Goal: Task Accomplishment & Management: Complete application form

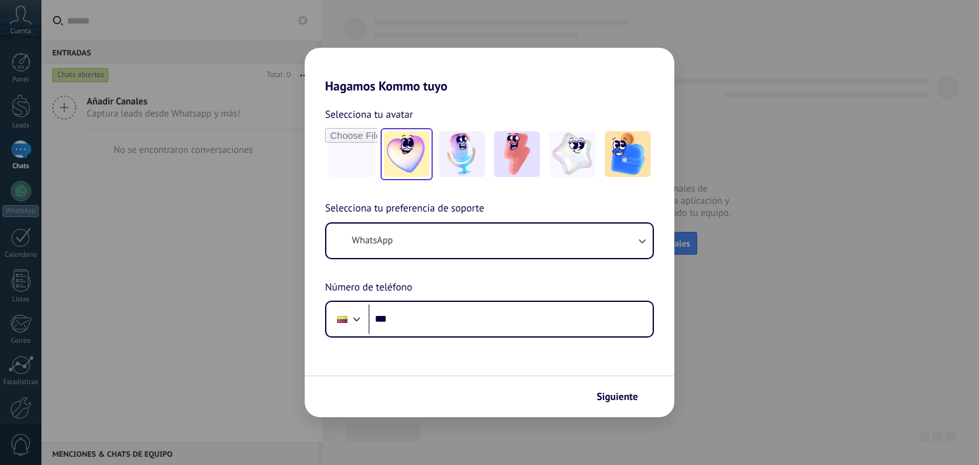
click at [398, 152] on img at bounding box center [407, 154] width 46 height 46
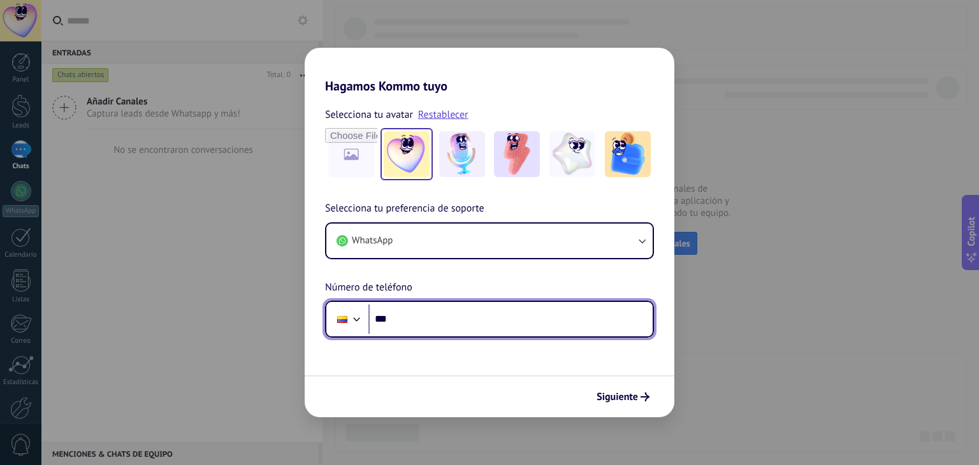
click at [433, 305] on input "***" at bounding box center [510, 319] width 284 height 29
type input "**********"
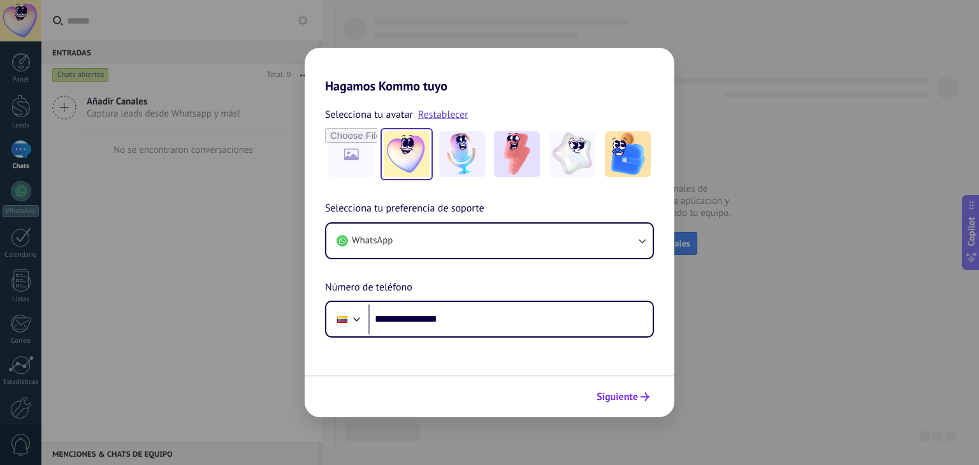
click at [596, 404] on button "Siguiente" at bounding box center [623, 397] width 64 height 22
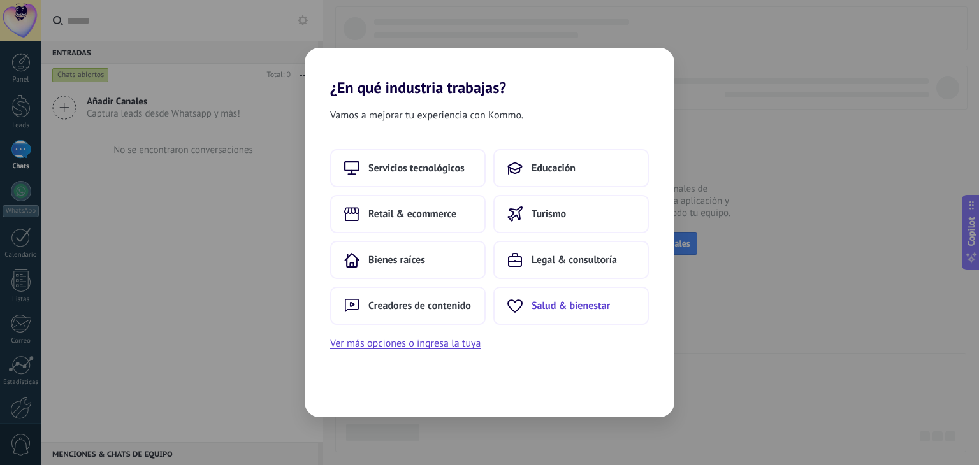
click at [533, 309] on span "Salud & bienestar" at bounding box center [570, 305] width 78 height 13
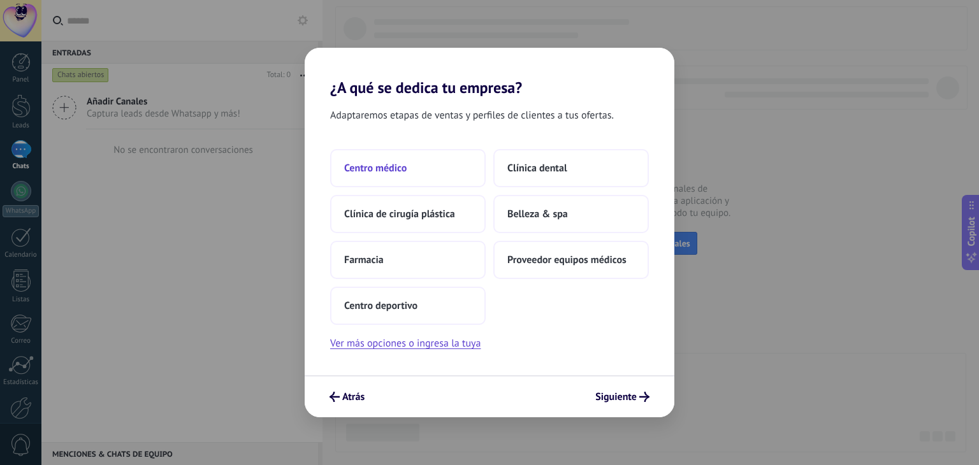
click at [385, 167] on span "Centro médico" at bounding box center [375, 168] width 62 height 13
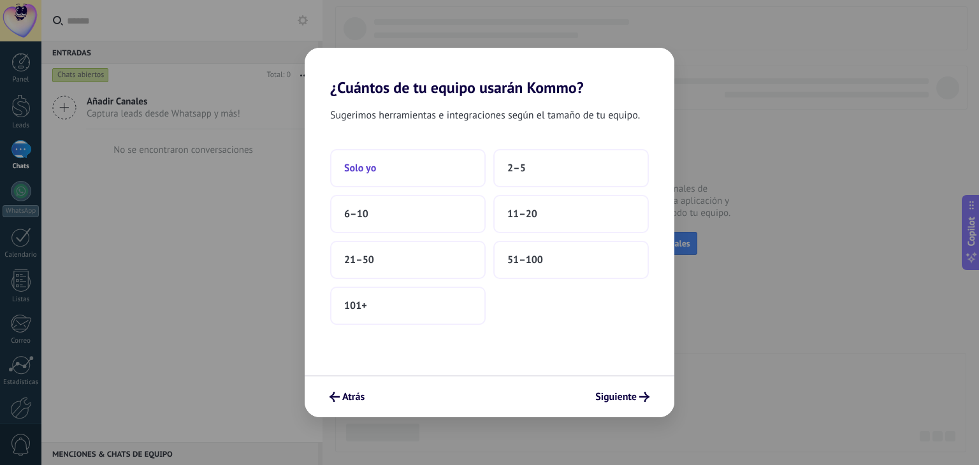
click at [384, 161] on button "Solo yo" at bounding box center [407, 168] width 155 height 38
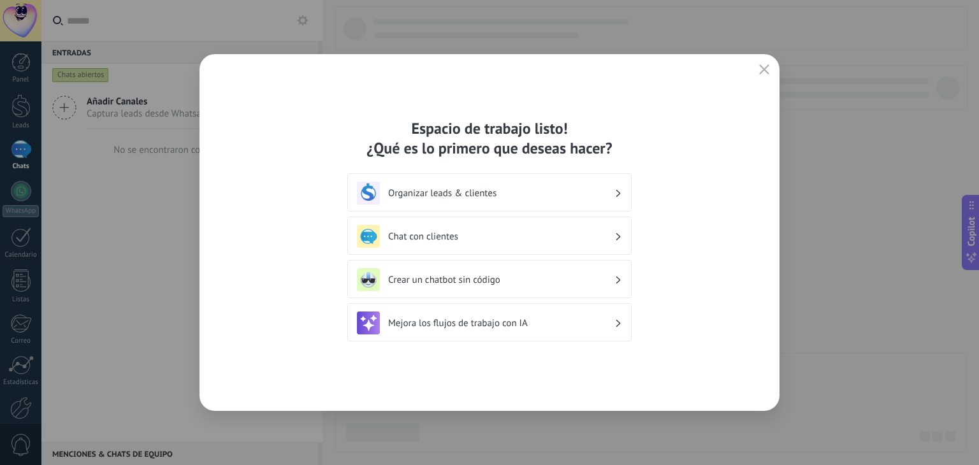
click at [500, 243] on div "Chat con clientes" at bounding box center [489, 236] width 265 height 23
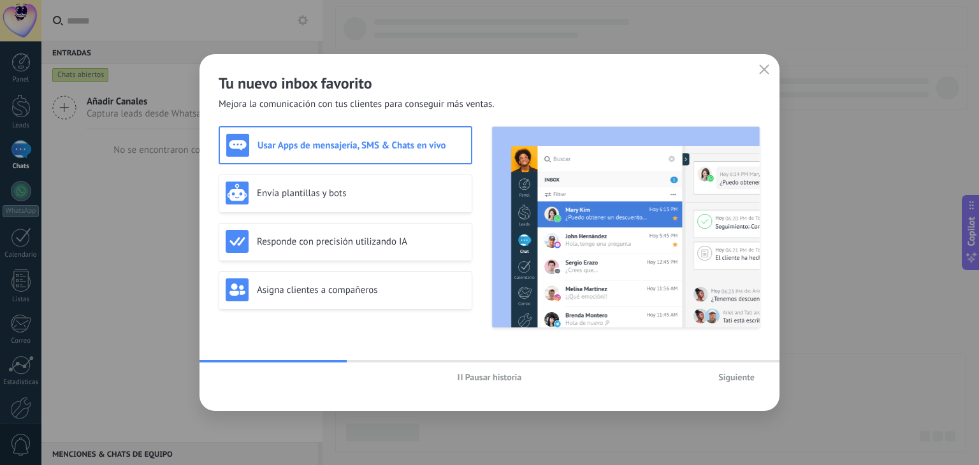
click at [733, 377] on span "Siguiente" at bounding box center [736, 377] width 36 height 9
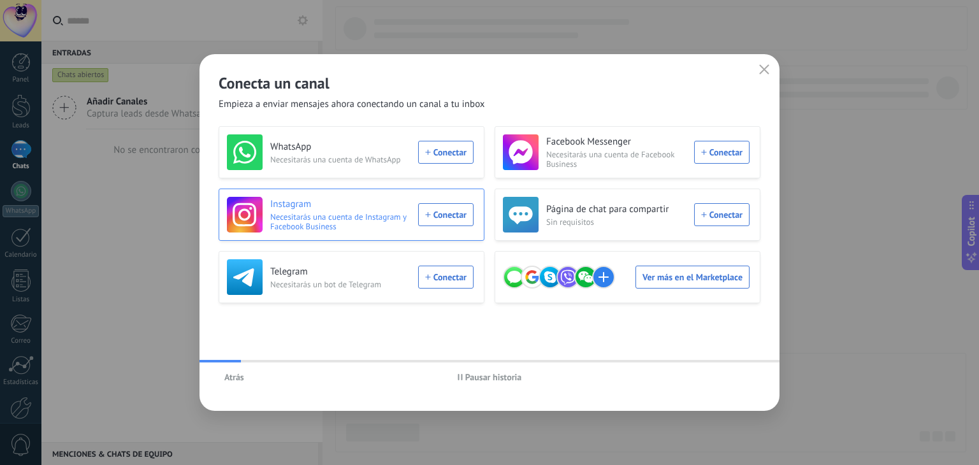
click at [343, 192] on div "Instagram Necesitarás una cuenta de Instagram y Facebook Business Conectar" at bounding box center [352, 215] width 266 height 52
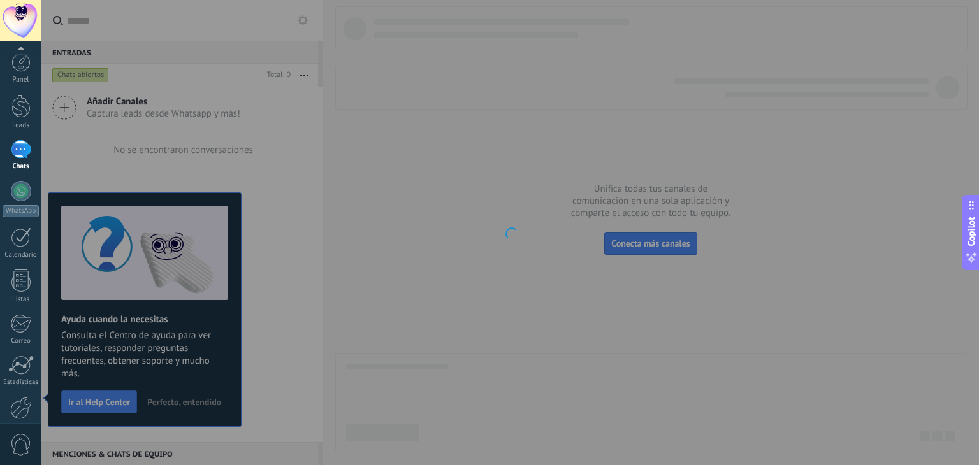
scroll to position [64, 0]
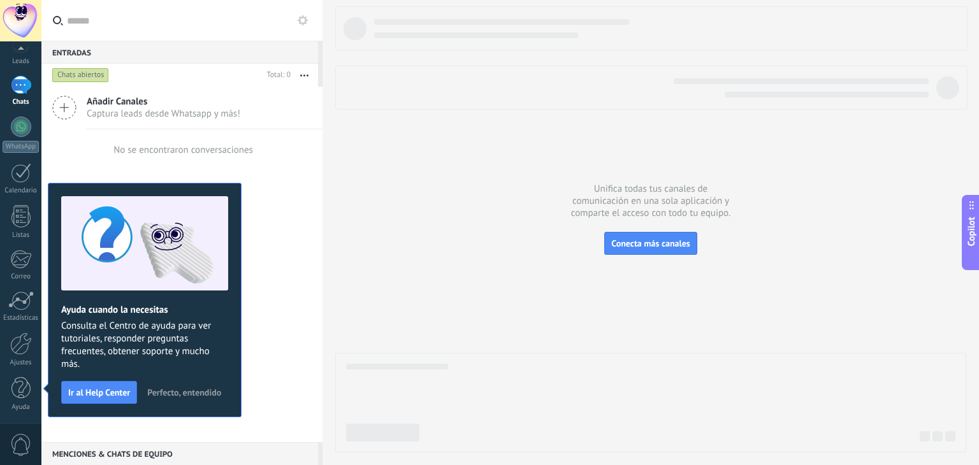
click at [410, 271] on div at bounding box center [650, 229] width 631 height 446
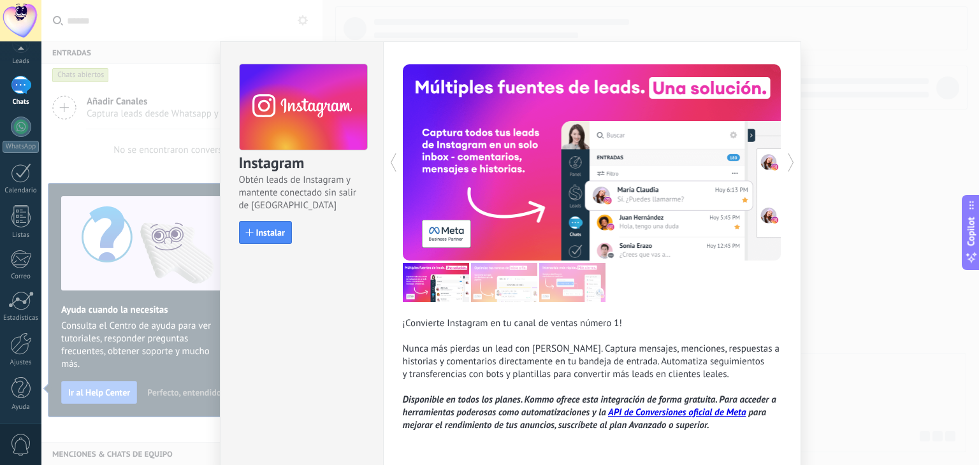
drag, startPoint x: 486, startPoint y: 3, endPoint x: 474, endPoint y: 12, distance: 14.9
click at [485, 3] on div "Instagram Obtén leads de Instagram y mantente conectado sin salir de Kommo Inst…" at bounding box center [509, 232] width 937 height 465
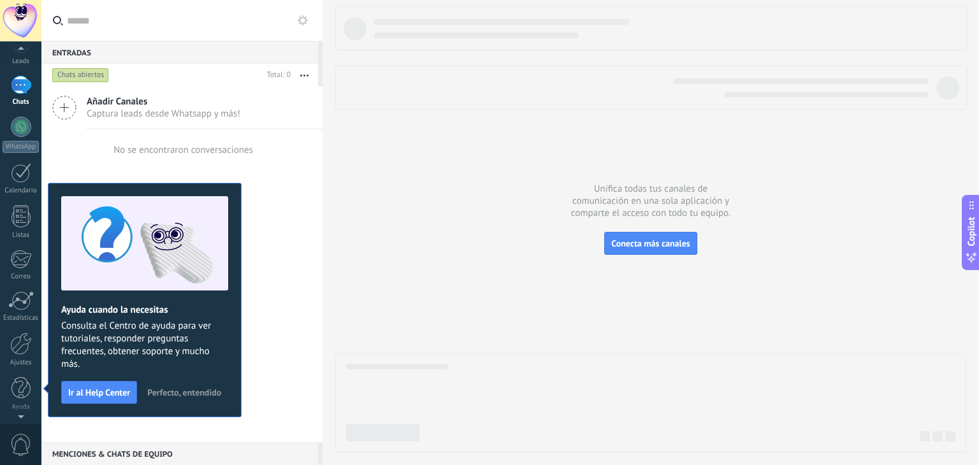
scroll to position [0, 0]
click at [24, 198] on div at bounding box center [21, 191] width 20 height 20
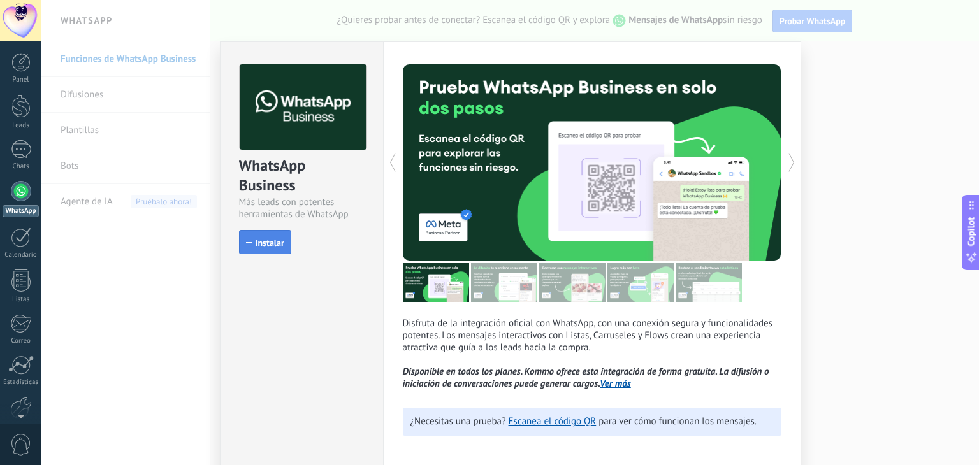
click at [274, 248] on button "Instalar" at bounding box center [265, 242] width 52 height 24
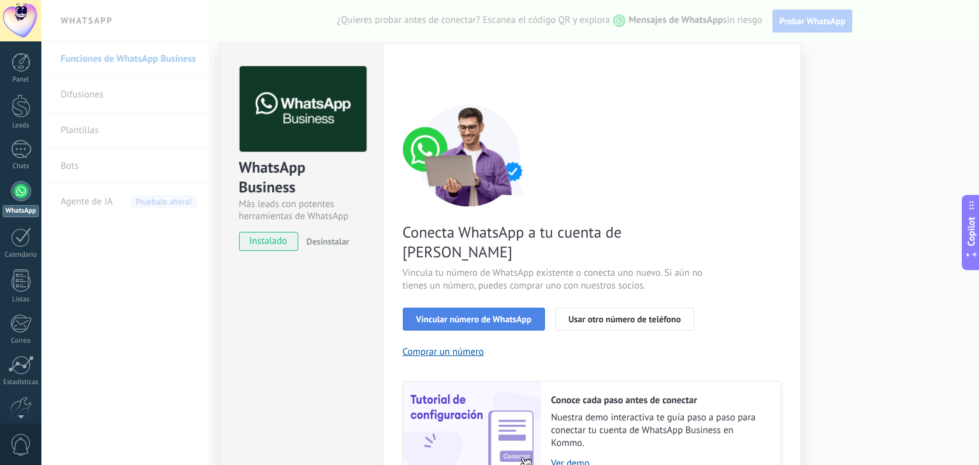
click at [487, 315] on span "Vincular número de WhatsApp" at bounding box center [473, 319] width 115 height 9
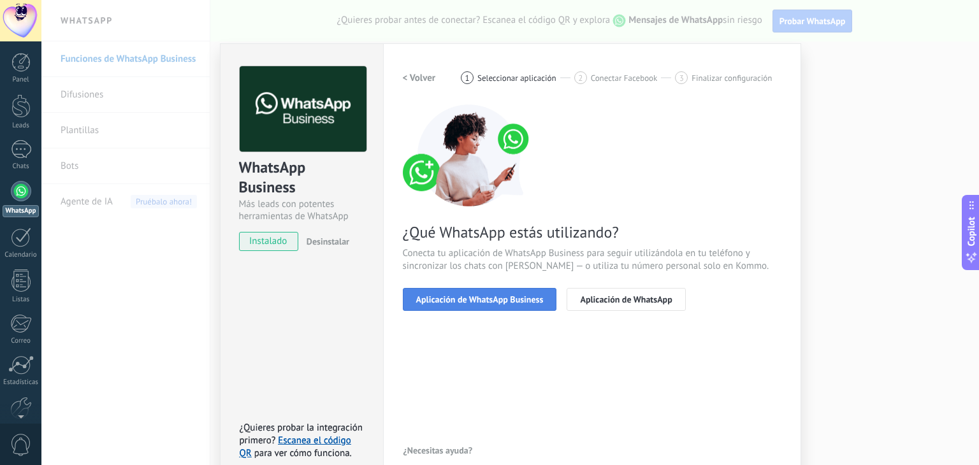
click at [483, 300] on span "Aplicación de WhatsApp Business" at bounding box center [479, 299] width 127 height 9
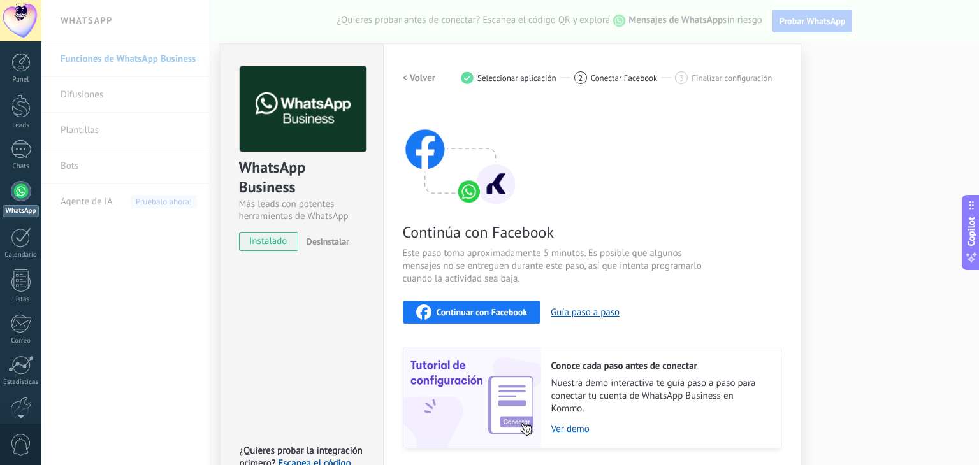
click at [483, 308] on span "Continuar con Facebook" at bounding box center [481, 312] width 91 height 9
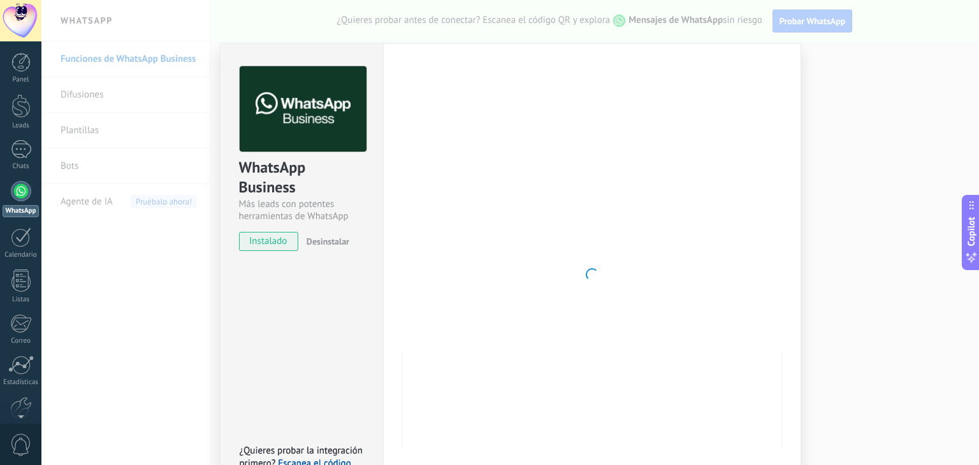
click at [645, 370] on div at bounding box center [592, 274] width 378 height 417
click at [479, 304] on div at bounding box center [592, 274] width 378 height 417
click at [798, 424] on div "Configuraciones Autorizaciones This tab logs the users who have granted integra…" at bounding box center [592, 274] width 418 height 463
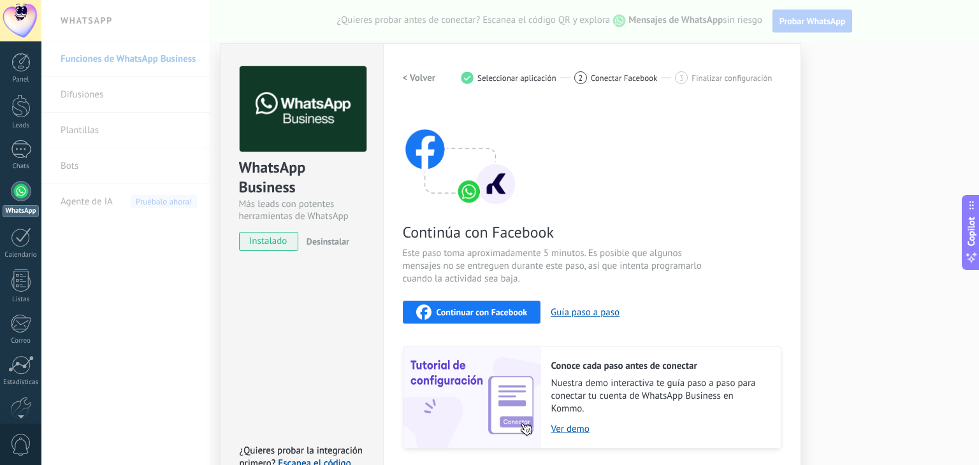
click at [491, 320] on button "Continuar con Facebook" at bounding box center [472, 312] width 138 height 23
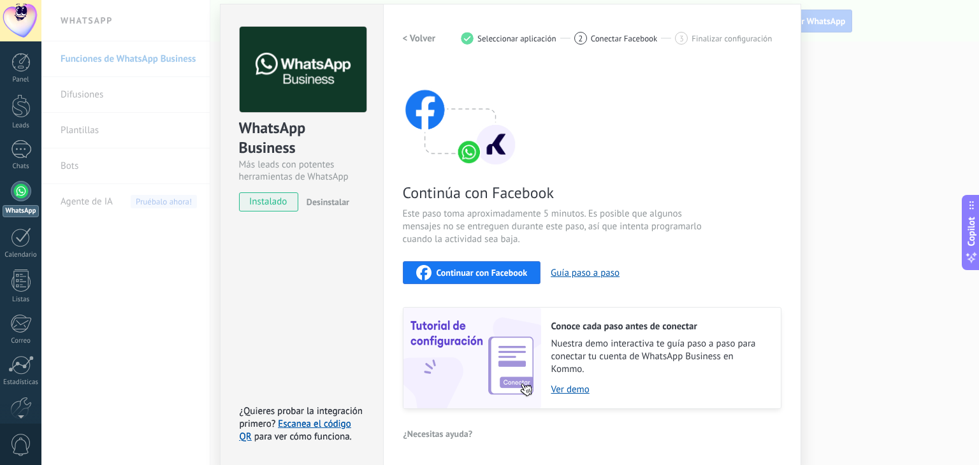
click at [463, 274] on span "Continuar con Facebook" at bounding box center [481, 272] width 91 height 9
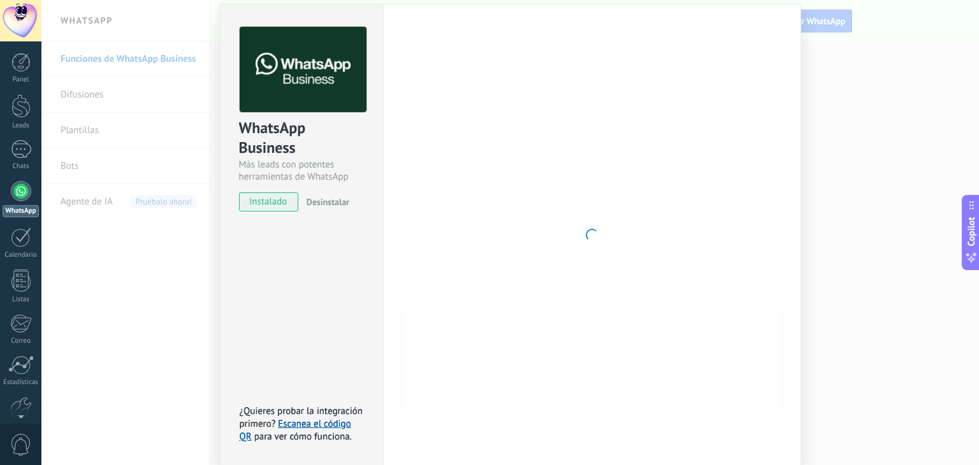
click at [546, 309] on div at bounding box center [592, 235] width 378 height 417
click at [517, 273] on div at bounding box center [592, 235] width 378 height 417
click at [596, 234] on div at bounding box center [592, 235] width 378 height 417
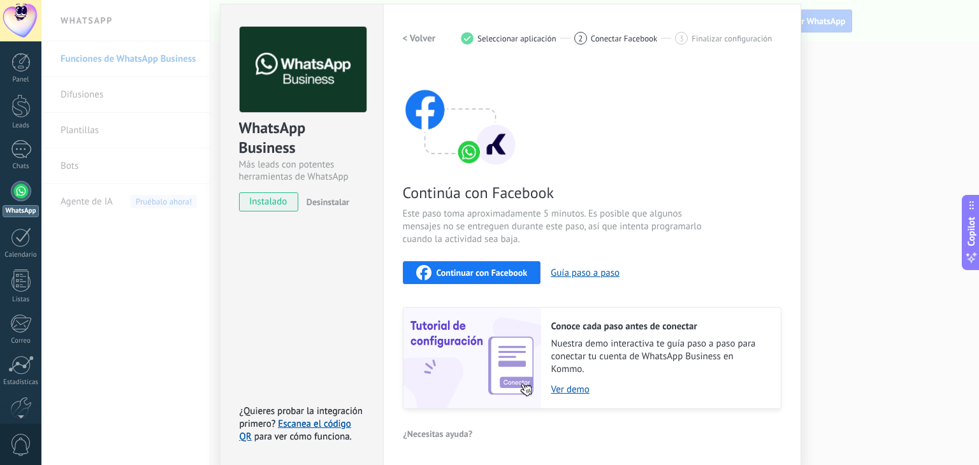
click at [468, 275] on span "Continuar con Facebook" at bounding box center [481, 272] width 91 height 9
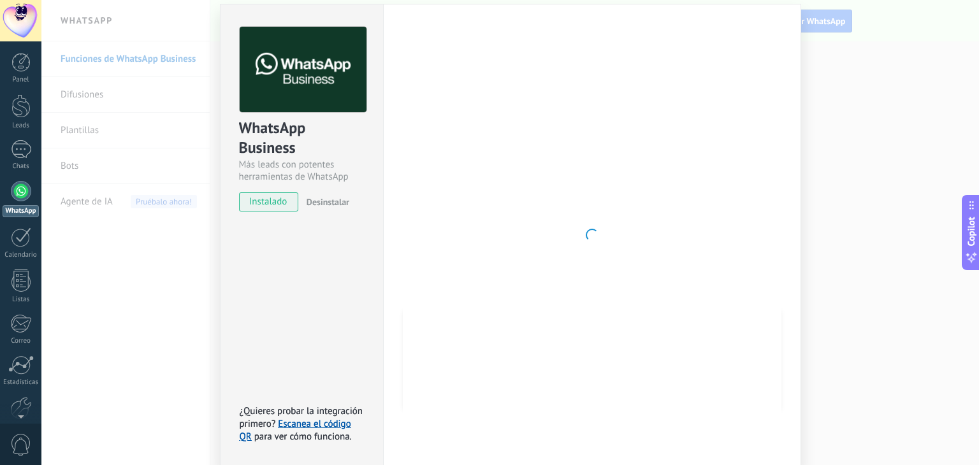
scroll to position [18, 0]
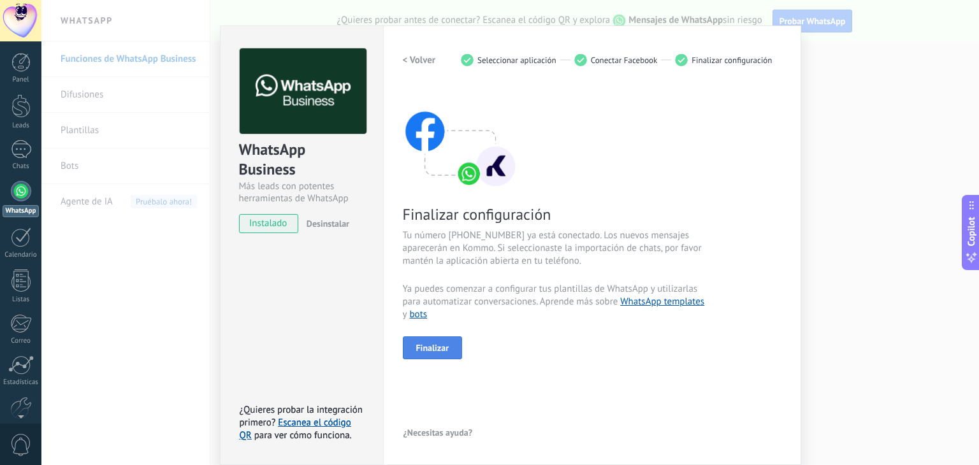
click at [420, 346] on span "Finalizar" at bounding box center [432, 347] width 33 height 9
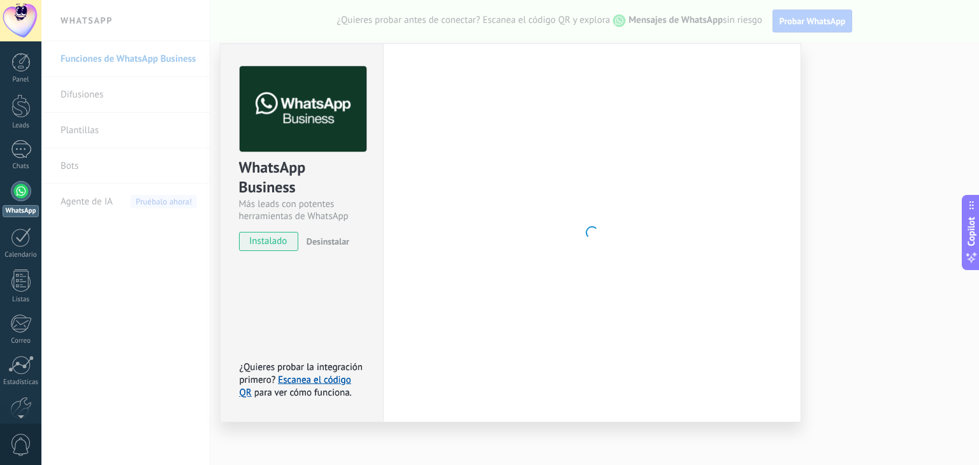
scroll to position [0, 0]
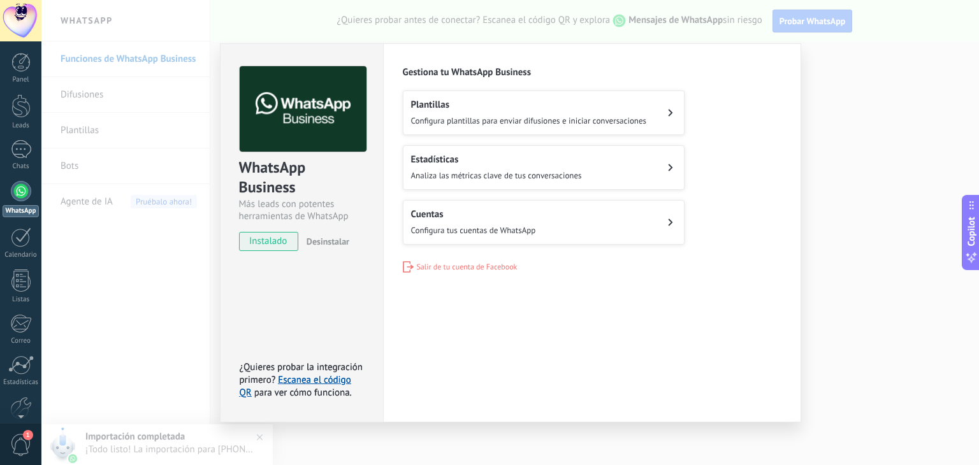
click at [492, 348] on div "Configuraciones Autorizaciones This tab logs the users who have granted integra…" at bounding box center [592, 232] width 418 height 379
click at [32, 156] on link "Chats" at bounding box center [20, 155] width 41 height 31
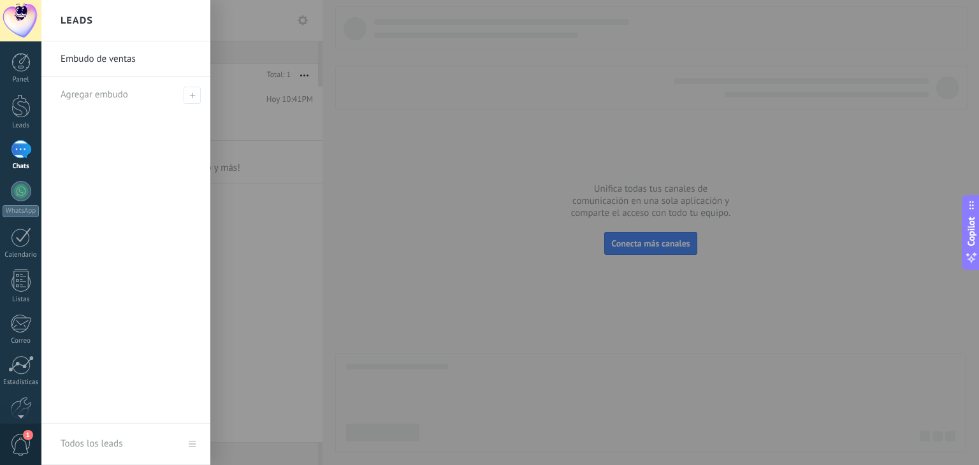
click at [438, 282] on div at bounding box center [530, 232] width 979 height 465
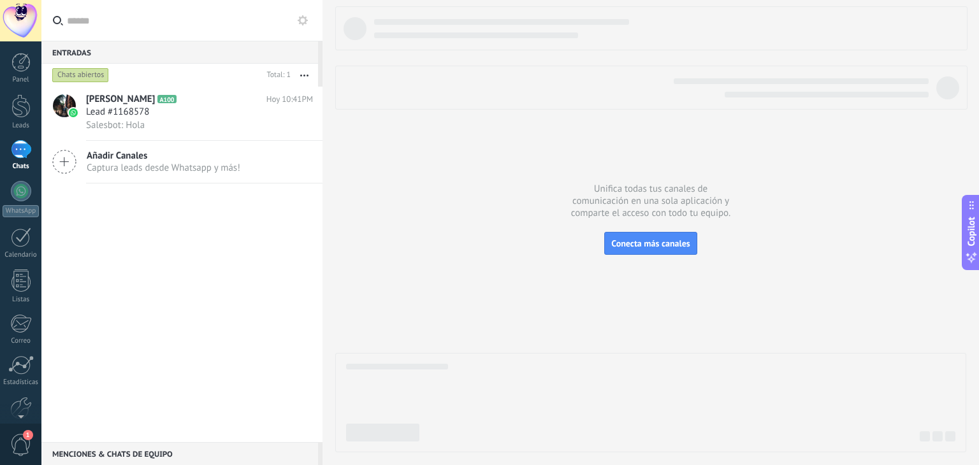
click at [438, 162] on div at bounding box center [650, 229] width 631 height 446
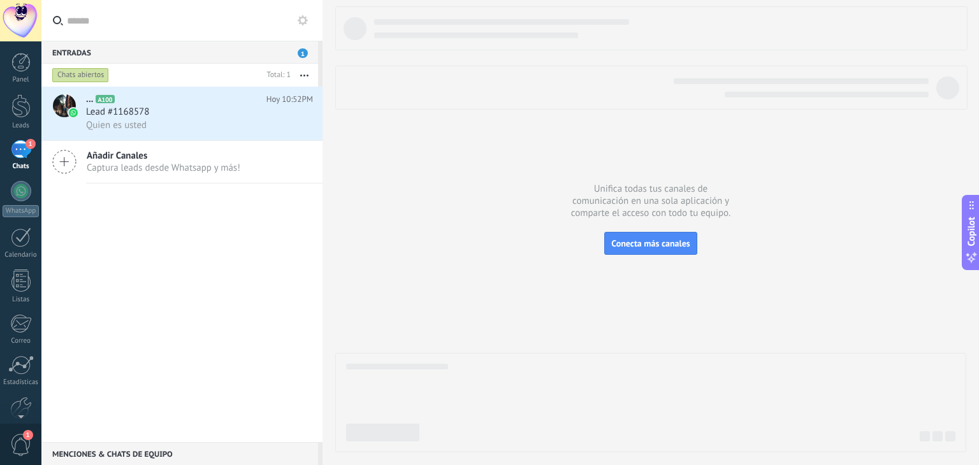
click at [313, 291] on div "... A100 [DATE] 10:52PM Lead #1168578 Quien es usted Añadir Canales Captura lea…" at bounding box center [181, 265] width 281 height 356
click at [150, 110] on h3 "Lead #1168578" at bounding box center [120, 112] width 69 height 13
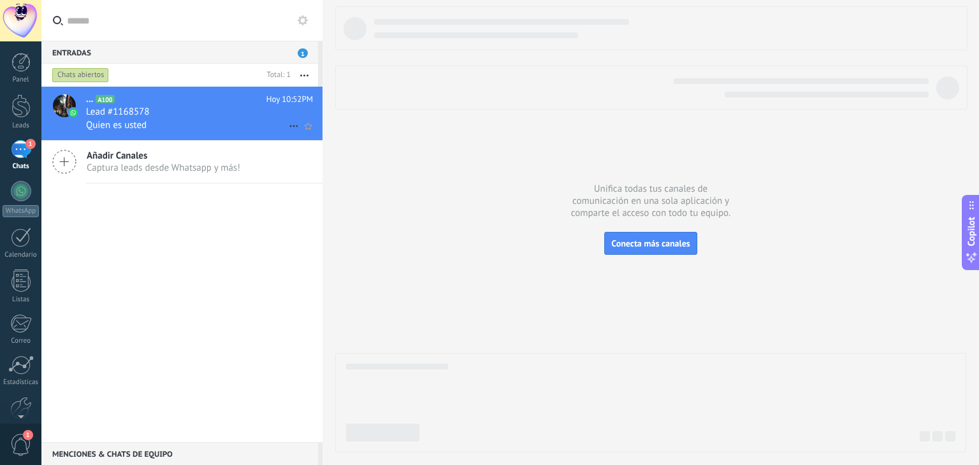
click at [64, 104] on div at bounding box center [64, 105] width 23 height 23
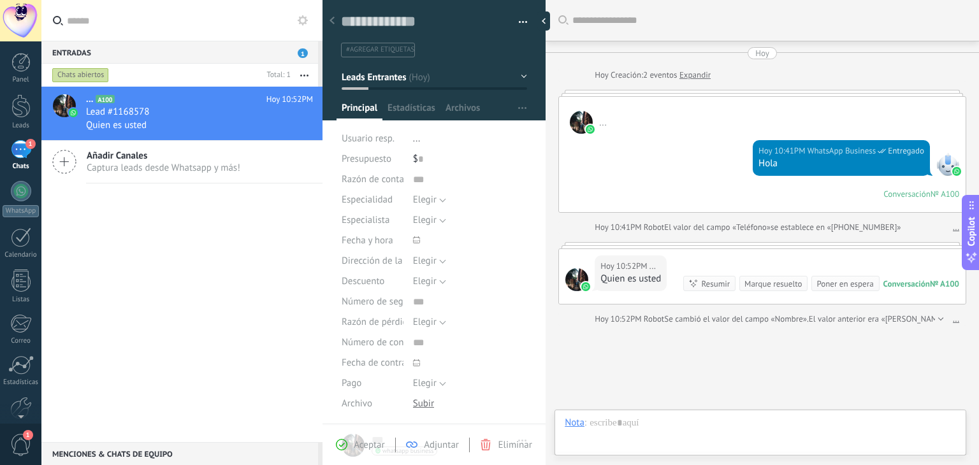
scroll to position [18, 0]
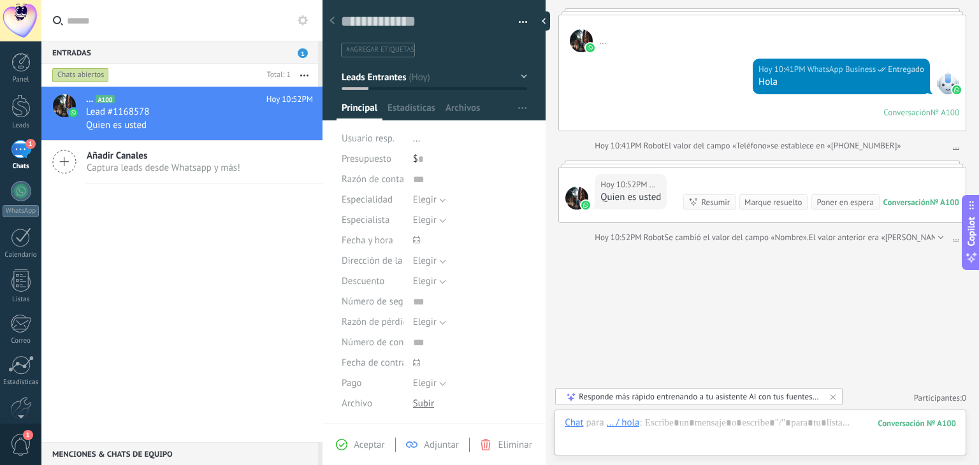
click at [573, 40] on div at bounding box center [581, 40] width 23 height 23
click at [602, 123] on div "[DATE] 10:41PM WhatsApp Business Entregado Hola Conversación № A100 Conversació…" at bounding box center [762, 91] width 407 height 78
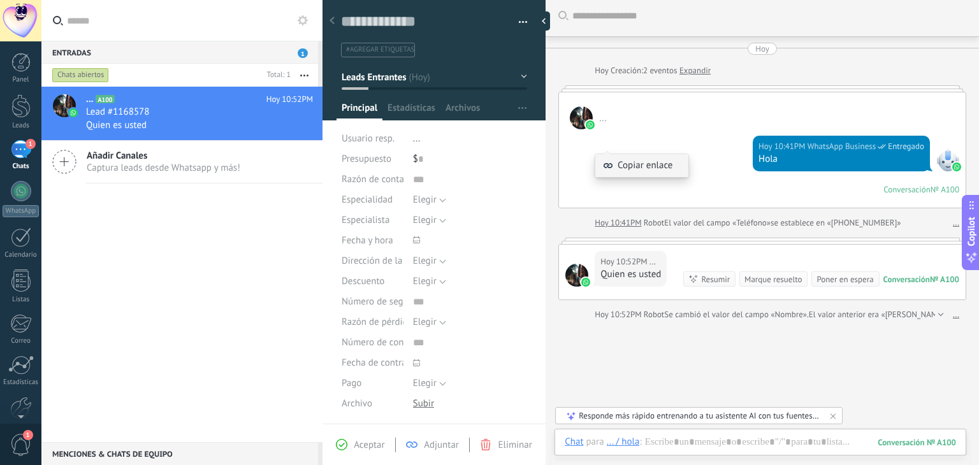
scroll to position [0, 0]
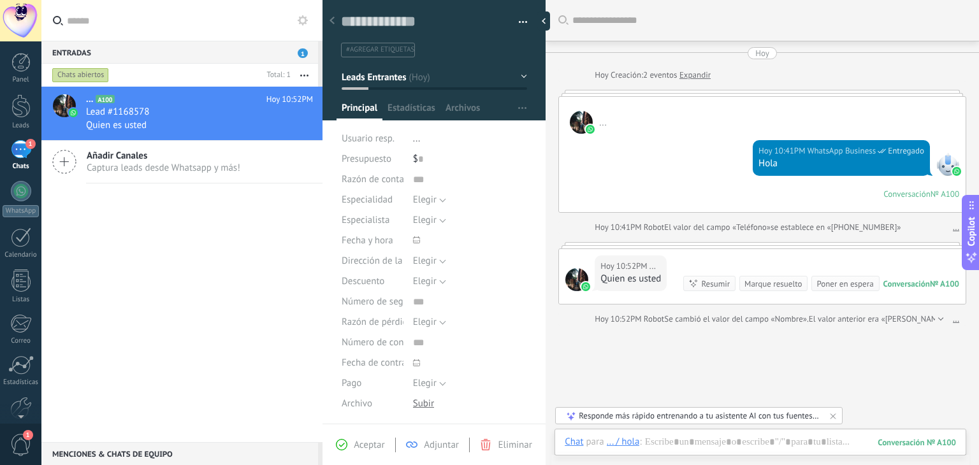
click at [575, 277] on div at bounding box center [576, 279] width 23 height 23
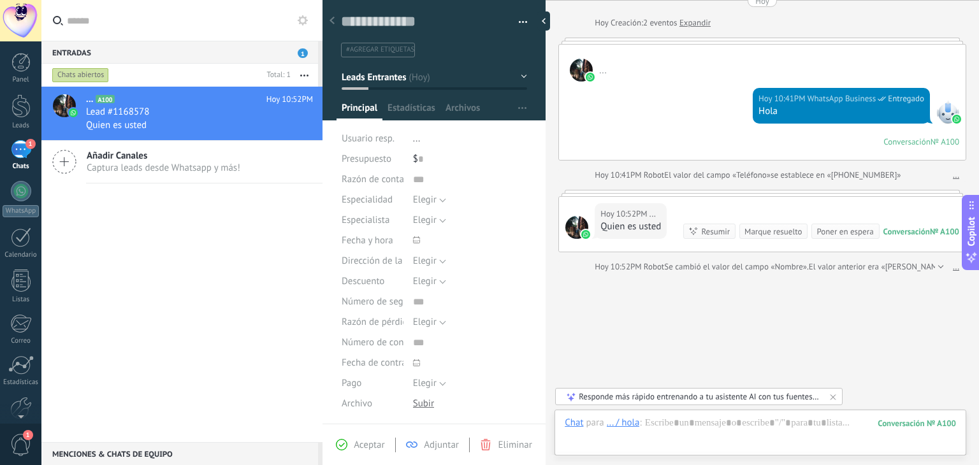
scroll to position [82, 0]
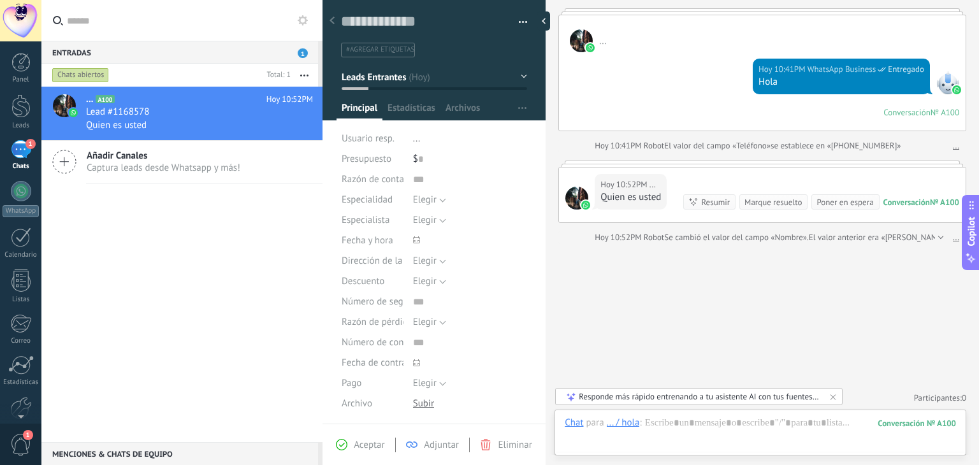
click at [255, 248] on div "... A100 [DATE] 10:52PM Lead #1168578 Quien es usted Añadir Canales Captura lea…" at bounding box center [181, 265] width 281 height 356
click at [228, 232] on div "... A100 [DATE] 10:52PM Lead #1168578 Quien es usted Añadir Canales Captura lea…" at bounding box center [181, 265] width 281 height 356
click at [291, 126] on icon at bounding box center [293, 126] width 15 height 15
click at [276, 215] on div at bounding box center [489, 232] width 979 height 465
click at [133, 211] on div "... A100 [DATE] 10:52PM Lead #1168578 Quien es usted [PERSON_NAME] respondió Co…" at bounding box center [181, 265] width 281 height 356
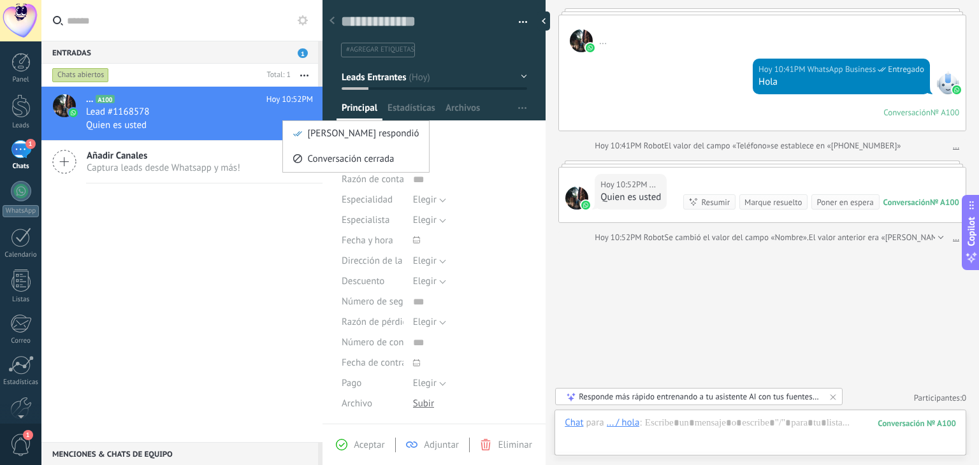
click at [305, 76] on button "button" at bounding box center [304, 75] width 27 height 23
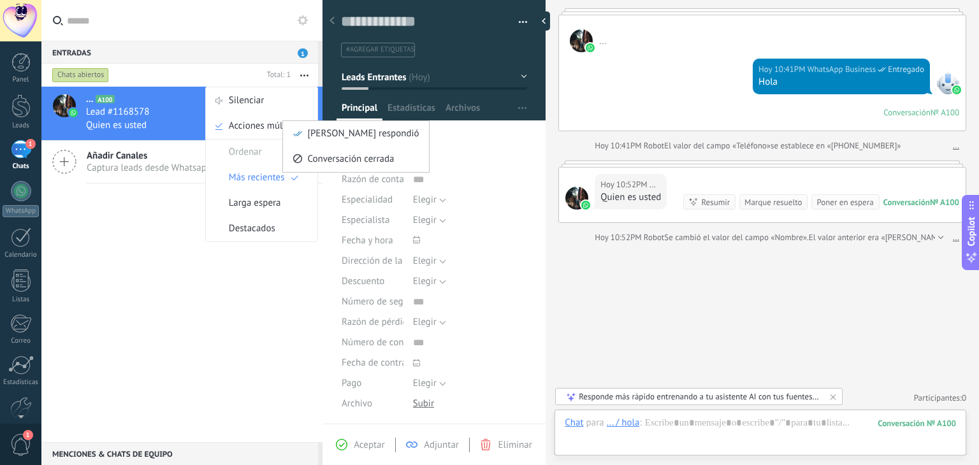
click at [145, 238] on div "... A100 [DATE] 10:52PM Lead #1168578 Quien es usted [PERSON_NAME] respondió Co…" at bounding box center [181, 265] width 281 height 356
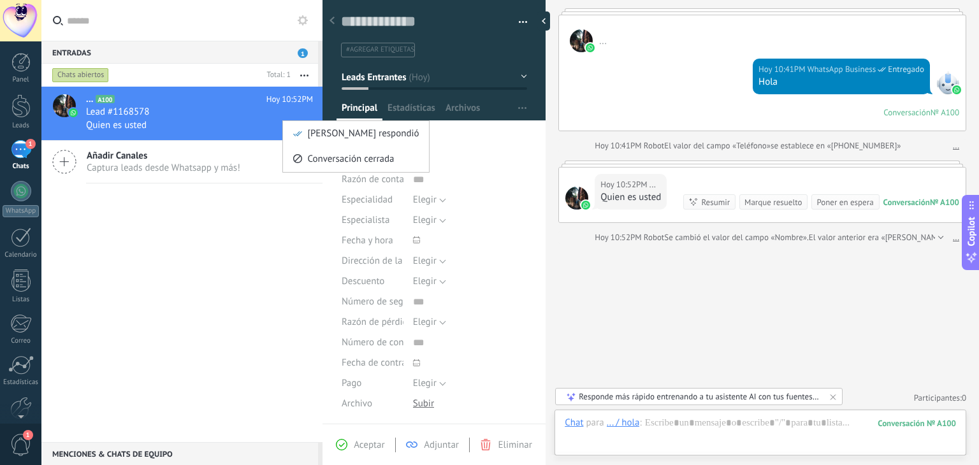
drag, startPoint x: 271, startPoint y: 220, endPoint x: 389, endPoint y: 309, distance: 147.8
click at [271, 220] on div "... A100 [DATE] 10:52PM Lead #1168578 Quien es usted [PERSON_NAME] respondió Co…" at bounding box center [181, 265] width 281 height 356
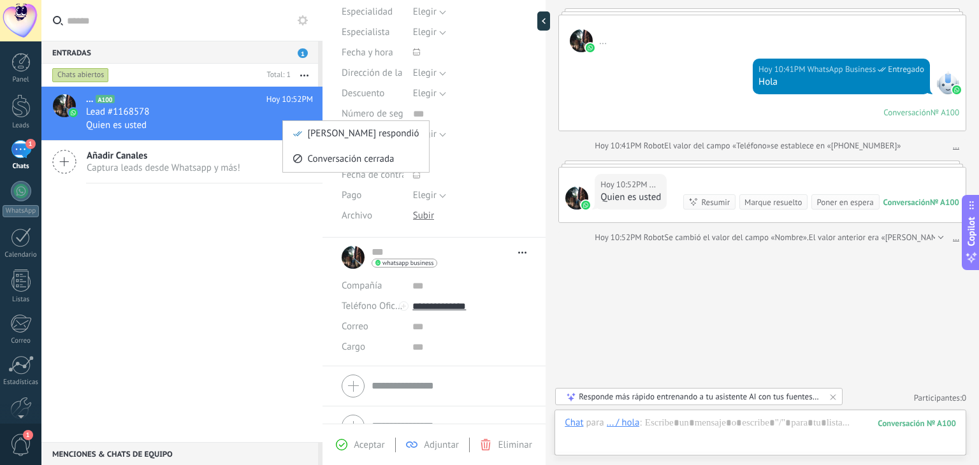
scroll to position [191, 0]
click at [219, 306] on div "... A100 [DATE] 10:52PM Lead #1168578 Quien es usted [PERSON_NAME] respondió Co…" at bounding box center [181, 265] width 281 height 356
click at [238, 282] on div "... A100 [DATE] 10:52PM Lead #1168578 Quien es usted [PERSON_NAME] respondió Co…" at bounding box center [181, 265] width 281 height 356
click at [273, 214] on div "... A100 [DATE] 10:52PM Lead #1168578 Quien es usted [PERSON_NAME] respondió Co…" at bounding box center [181, 265] width 281 height 356
click at [206, 115] on div "Lead #1168578" at bounding box center [199, 112] width 227 height 13
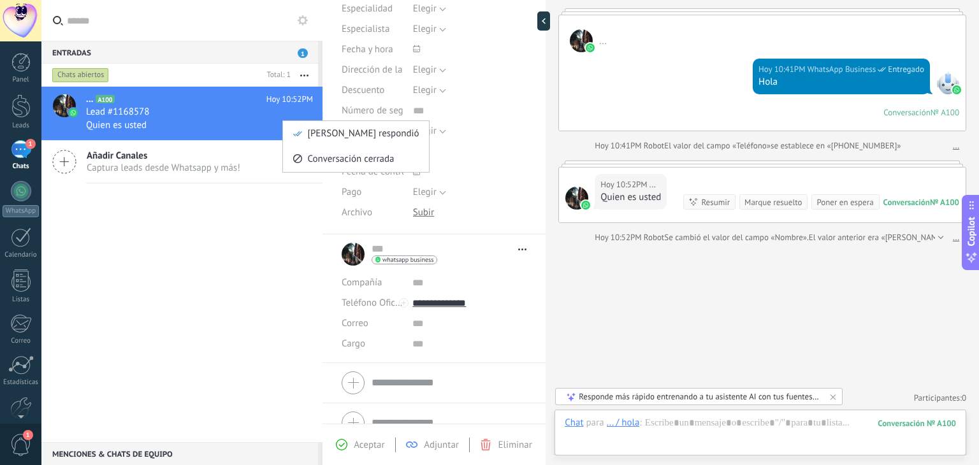
click at [310, 73] on button "button" at bounding box center [304, 75] width 27 height 23
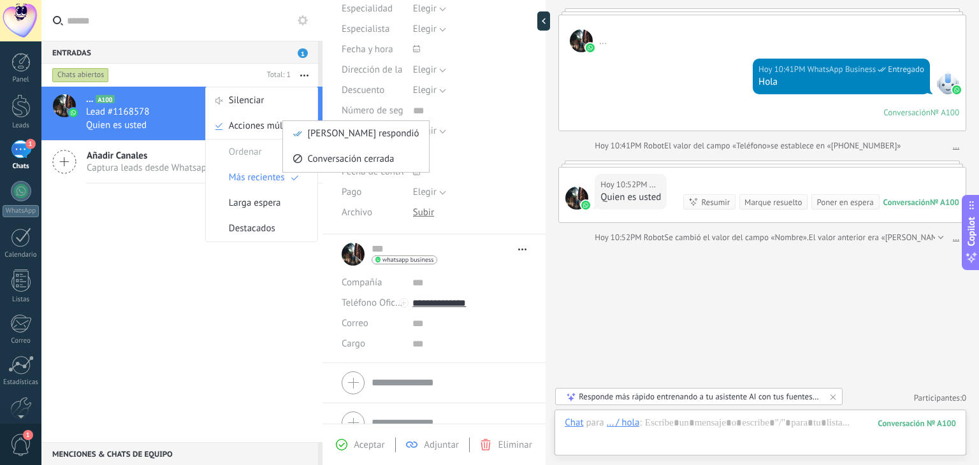
click at [171, 132] on div "Quien es usted" at bounding box center [199, 125] width 227 height 13
click at [308, 75] on use "button" at bounding box center [304, 76] width 8 height 2
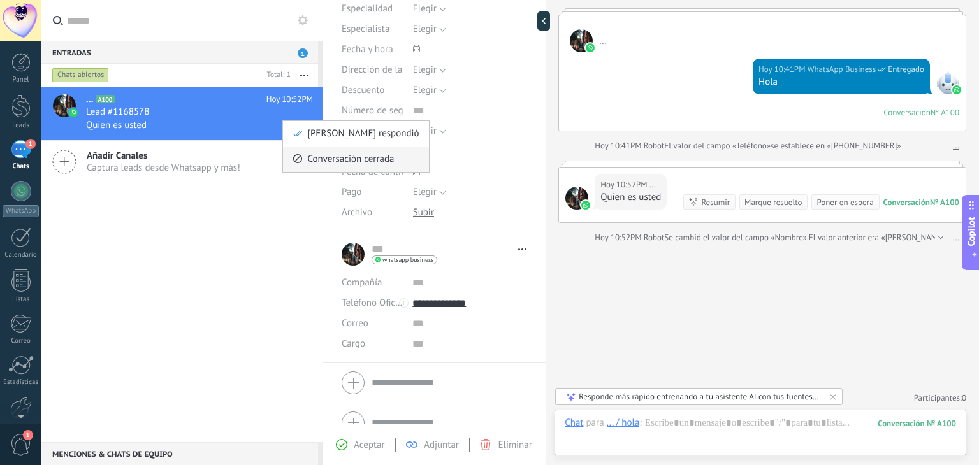
click at [303, 161] on div "Conversación cerrada" at bounding box center [355, 159] width 126 height 25
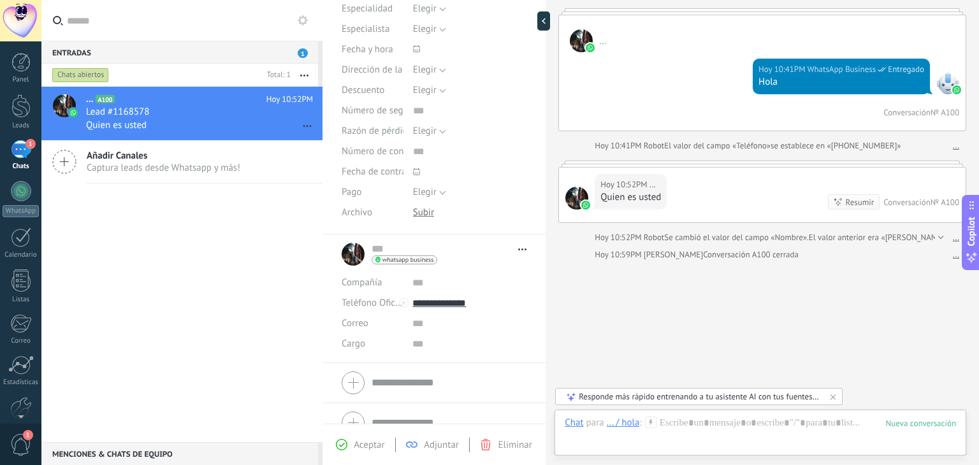
scroll to position [99, 0]
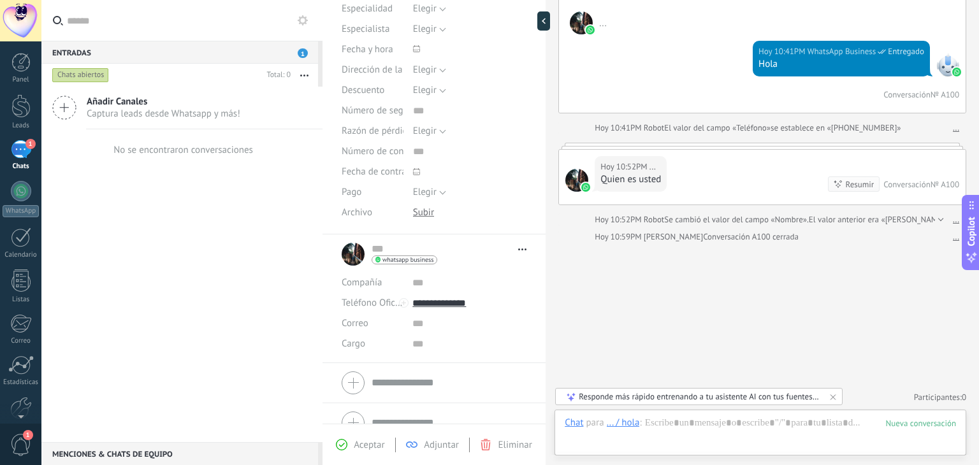
click at [275, 225] on div "Añadir Canales Captura leads desde Whatsapp y más! No se encontraron conversaci…" at bounding box center [181, 265] width 281 height 356
click at [628, 282] on div "Buscar Carga más [DATE] [DATE] Creación: 2 eventos Expandir ... [DATE] 10:41PM …" at bounding box center [761, 183] width 433 height 565
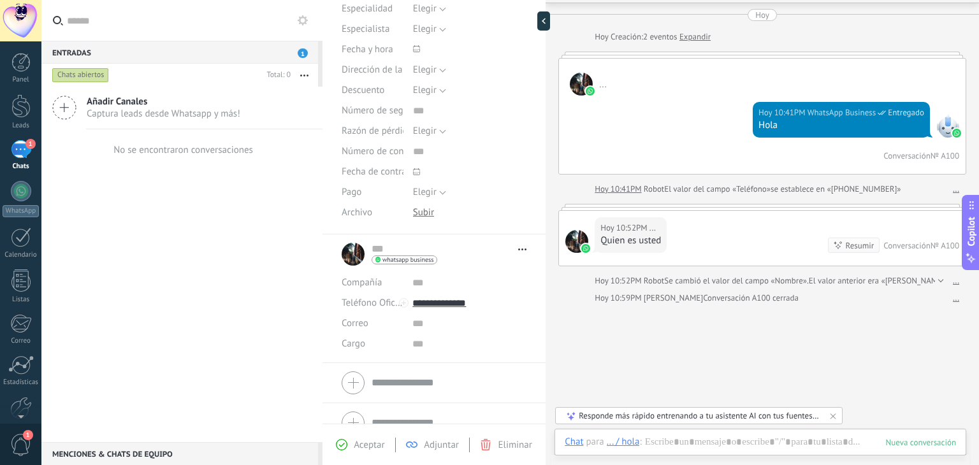
scroll to position [0, 0]
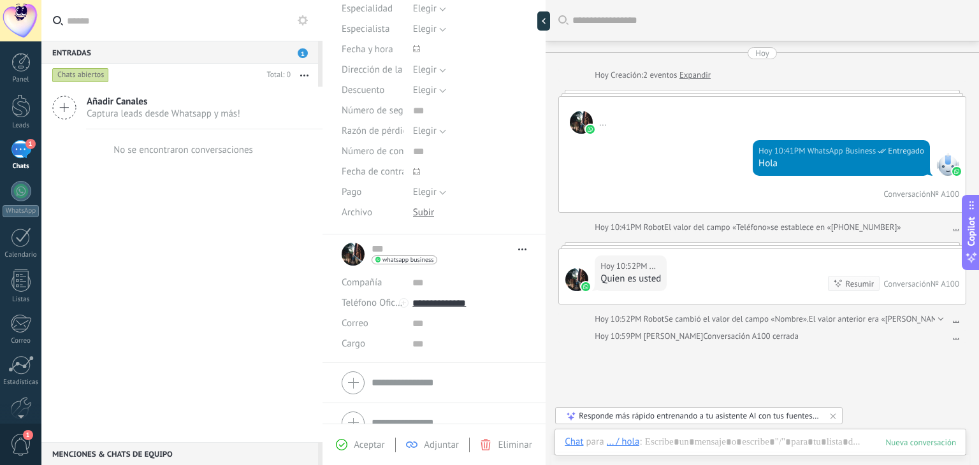
click at [302, 73] on button "button" at bounding box center [304, 75] width 27 height 23
click at [147, 250] on div "Añadir Canales Captura leads desde Whatsapp y más! No se encontraron conversaci…" at bounding box center [181, 265] width 281 height 356
click at [205, 261] on div "Añadir Canales Captura leads desde Whatsapp y más! No se encontraron conversaci…" at bounding box center [181, 265] width 281 height 356
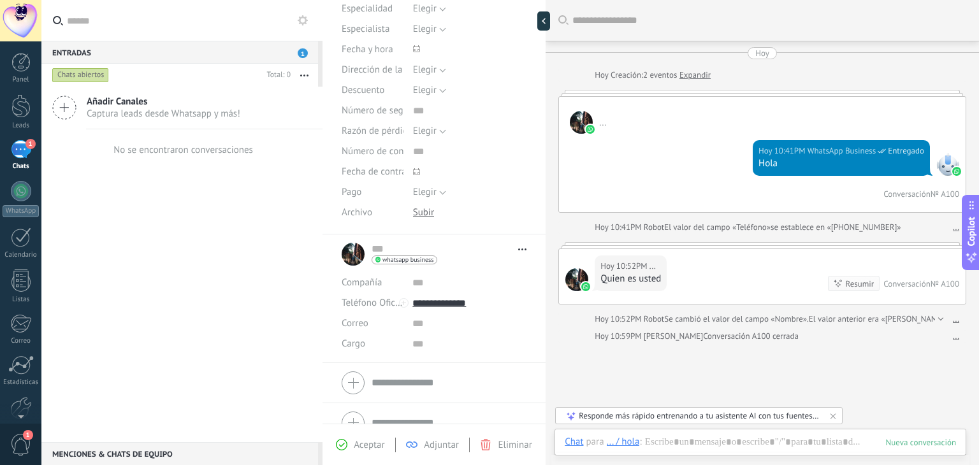
click at [622, 167] on div "[DATE] 10:41PM WhatsApp Business Entregado Hola Conversación № A100" at bounding box center [762, 173] width 407 height 78
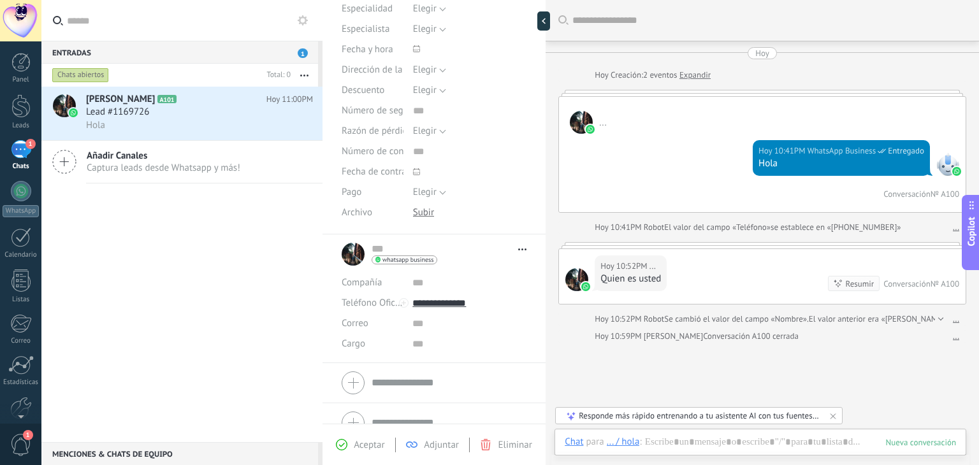
click at [189, 291] on div "[PERSON_NAME] A101 [DATE] 11:00PM Lead #1169726 Hola Añadir Canales Captura lea…" at bounding box center [181, 265] width 281 height 356
click at [606, 174] on div "[DATE] 10:41PM WhatsApp Business Entregado Hola Conversación № A100" at bounding box center [762, 173] width 407 height 78
click at [245, 289] on div "[PERSON_NAME] A101 [DATE] 11:00PM Lead #1169726 Hola Añadir Canales Captura lea…" at bounding box center [181, 265] width 281 height 356
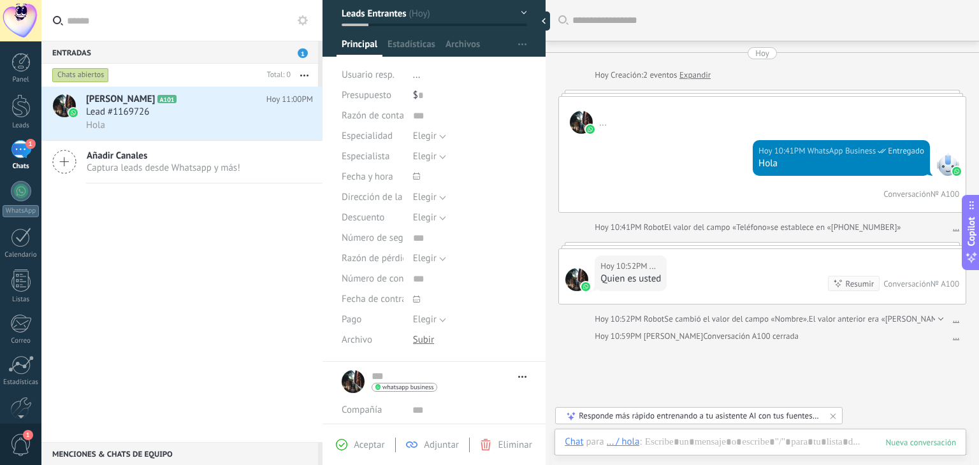
click at [196, 280] on div "[PERSON_NAME] A101 [DATE] 11:00PM Lead #1169726 Hola Añadir Canales Captura lea…" at bounding box center [181, 265] width 281 height 356
click at [522, 13] on button "Leads Entrantes" at bounding box center [434, 13] width 185 height 23
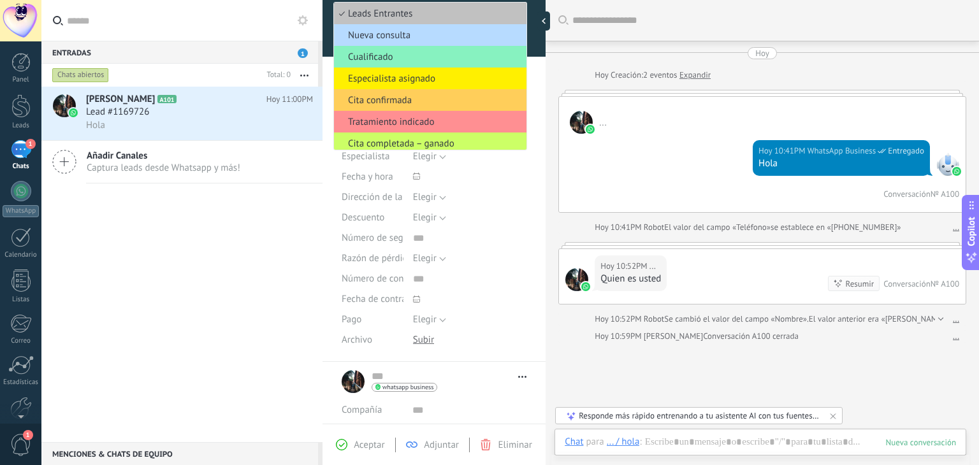
click at [410, 36] on span "Nueva consulta" at bounding box center [428, 35] width 189 height 12
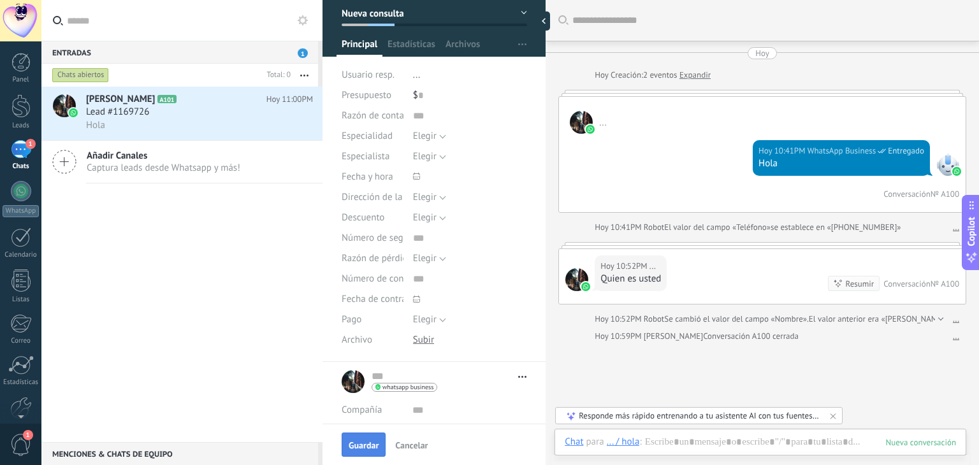
click at [350, 438] on button "Guardar" at bounding box center [364, 445] width 44 height 24
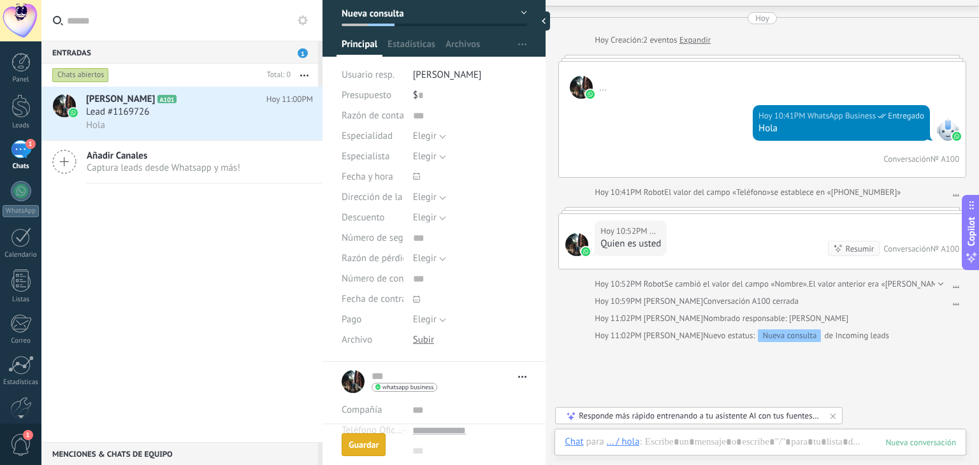
click at [248, 306] on div "[PERSON_NAME] A101 [DATE] 11:00PM Lead #1169726 Hola Añadir Canales Captura lea…" at bounding box center [181, 265] width 281 height 356
click at [784, 243] on div "[DATE] 10:52PM ... Quien es usted Resumir Resumir Conversación № A100" at bounding box center [762, 241] width 407 height 55
drag, startPoint x: 898, startPoint y: 231, endPoint x: 826, endPoint y: 245, distance: 73.4
click at [826, 245] on div "[DATE] 10:52PM ... Quien es usted Resumir Resumir Conversación № A100" at bounding box center [762, 241] width 407 height 55
click at [726, 244] on div "[DATE] 10:52PM ... Quien es usted Resumir Resumir Conversación № A100" at bounding box center [762, 241] width 407 height 55
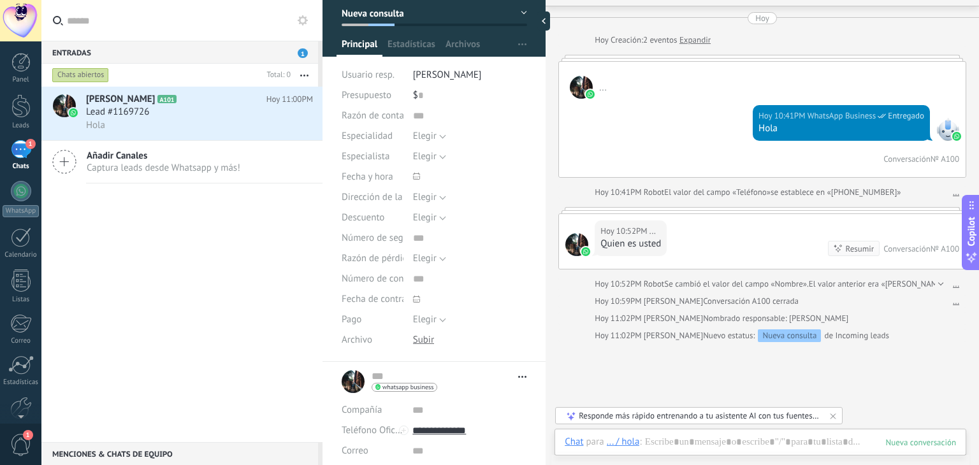
click at [953, 286] on link "..." at bounding box center [956, 284] width 6 height 13
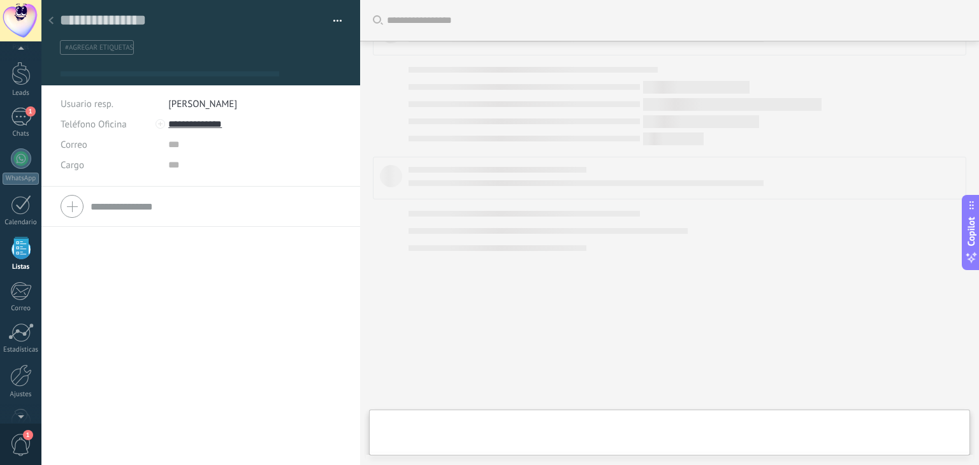
scroll to position [18, 0]
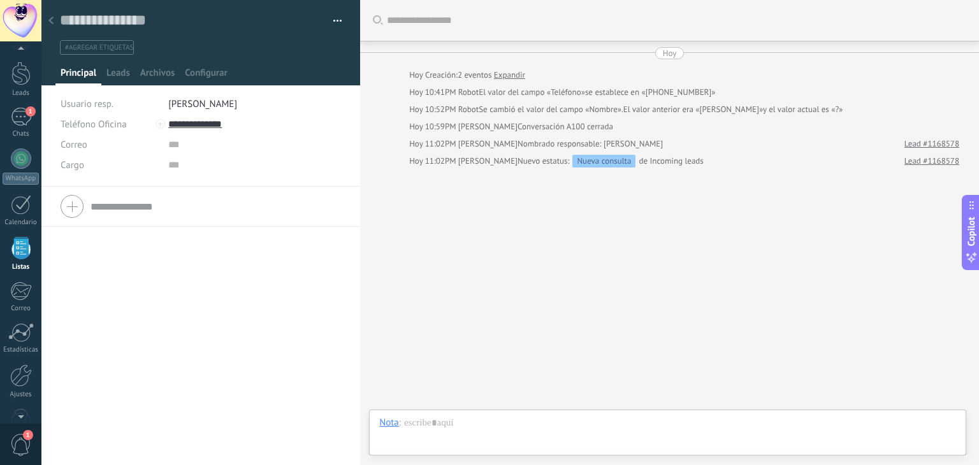
click at [55, 25] on div at bounding box center [51, 21] width 18 height 25
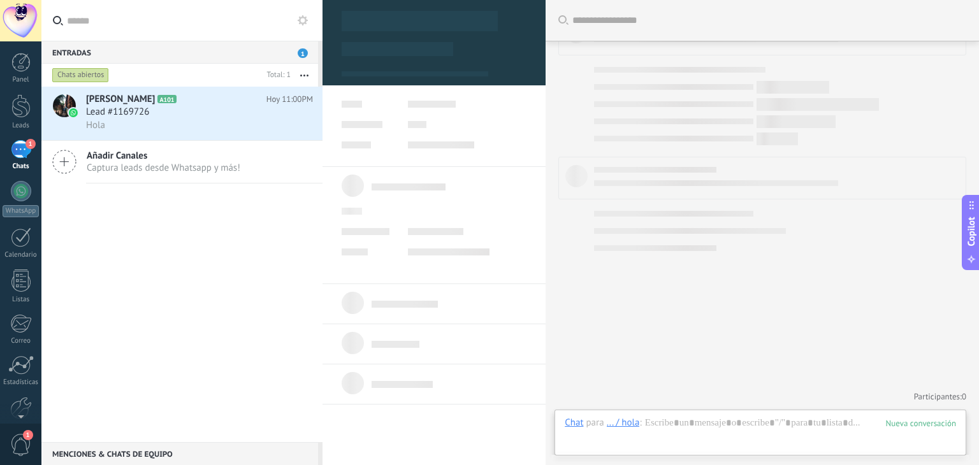
click at [14, 151] on div "1" at bounding box center [21, 149] width 20 height 18
click at [140, 241] on div "[PERSON_NAME] A101 [DATE] 11:00PM Lead #1169726 Hola Añadir Canales Captura lea…" at bounding box center [181, 265] width 281 height 356
click at [15, 152] on div "1" at bounding box center [21, 149] width 20 height 18
click at [23, 118] on link "Leads" at bounding box center [20, 112] width 41 height 36
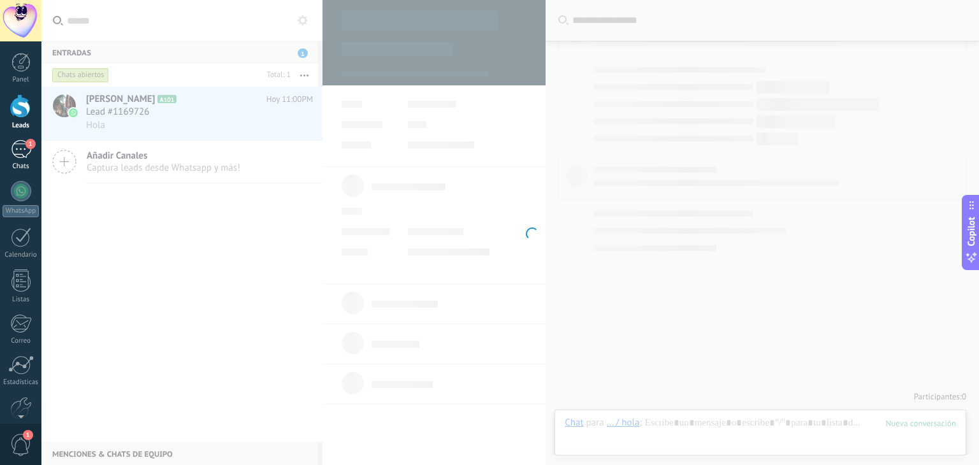
click at [18, 149] on div "1" at bounding box center [21, 149] width 20 height 18
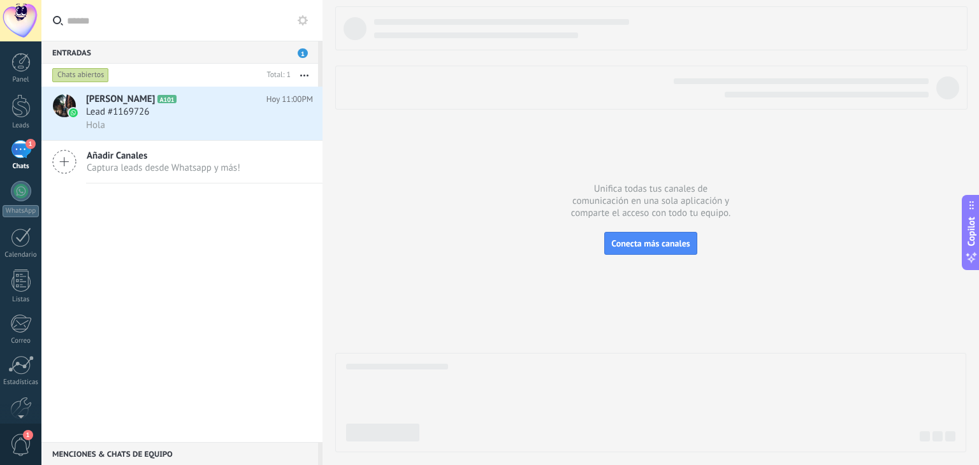
click at [599, 319] on div at bounding box center [650, 229] width 631 height 446
click at [206, 119] on div "Hola" at bounding box center [199, 125] width 227 height 13
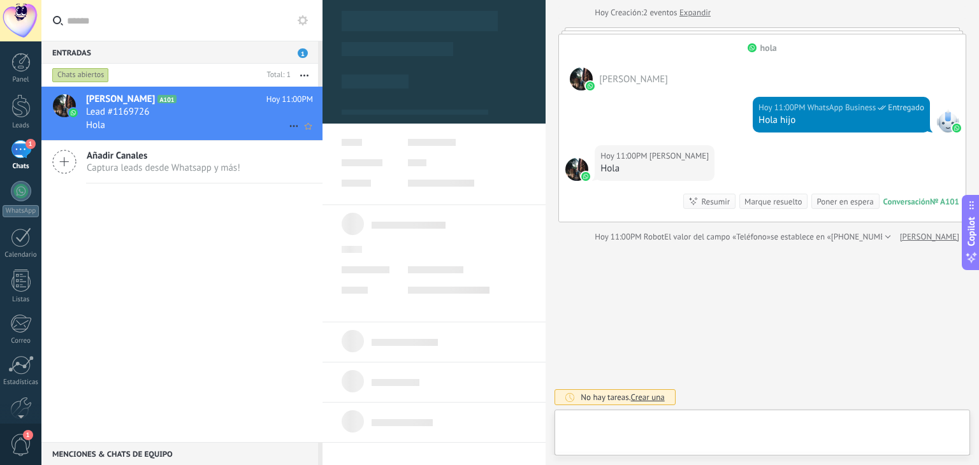
scroll to position [18, 0]
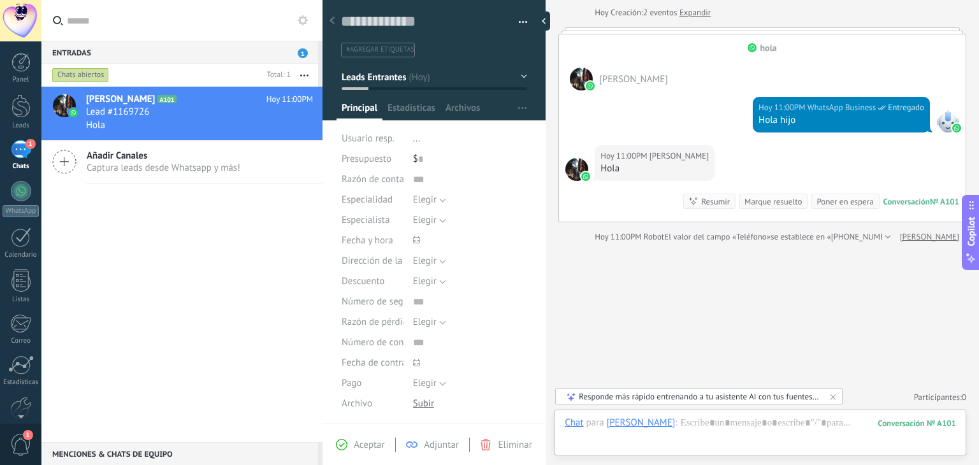
click at [575, 171] on div at bounding box center [576, 169] width 23 height 23
click at [694, 161] on span "[PERSON_NAME]" at bounding box center [678, 156] width 59 height 13
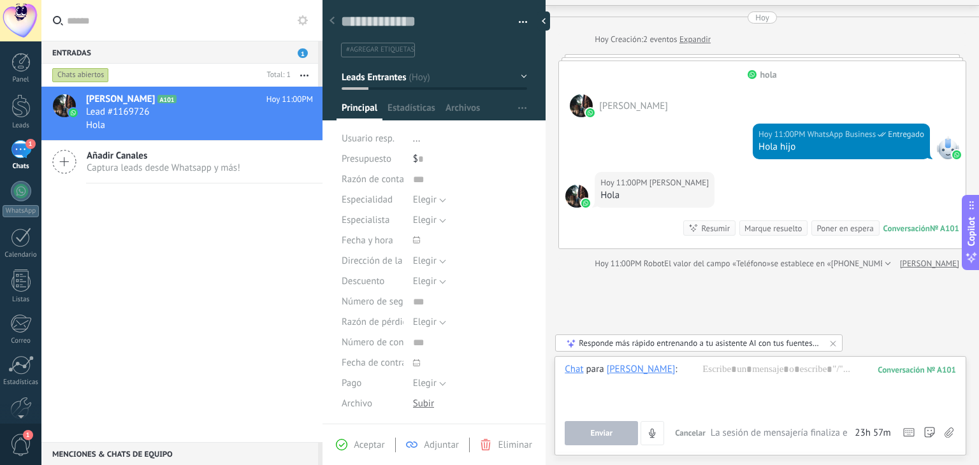
scroll to position [62, 0]
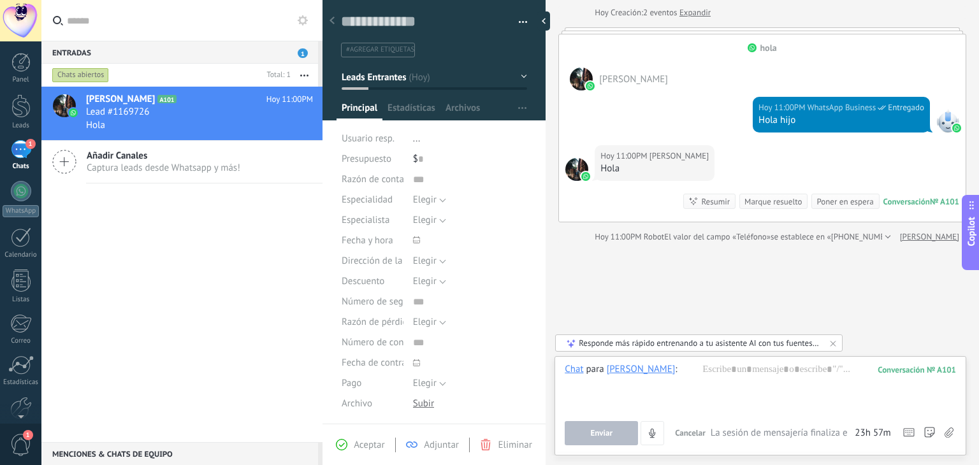
click at [765, 290] on div "Buscar Carga más [DATE] [DATE] Creación: 2 eventos Expandir hola [PERSON_NAME] …" at bounding box center [761, 202] width 433 height 528
click at [268, 282] on div "[PERSON_NAME] A101 [DATE] 11:00PM Lead #1169726 Hola Añadir Canales Captura lea…" at bounding box center [181, 265] width 281 height 356
click at [270, 215] on div "[PERSON_NAME] A101 [DATE] 11:00PM Lead #1169726 Hola Añadir Canales Captura lea…" at bounding box center [181, 265] width 281 height 356
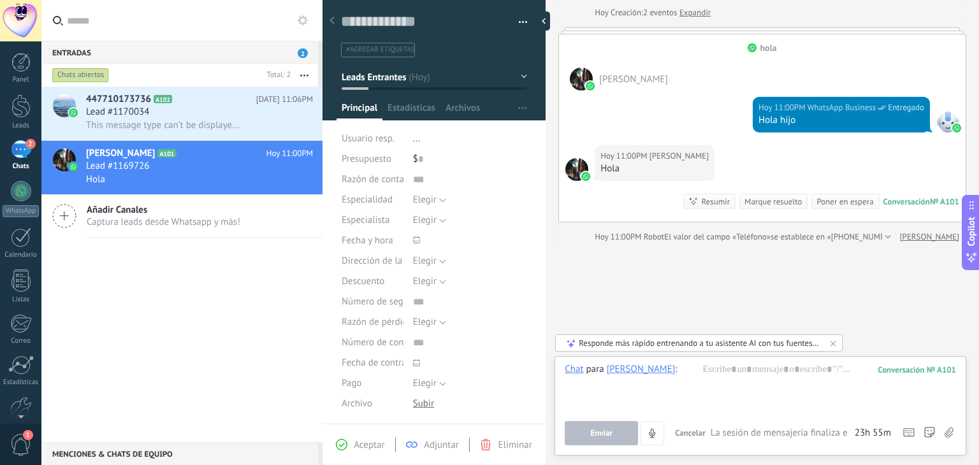
click at [231, 335] on div "447710173736 A102 [DATE] 11:06PM Lead #1170034 This message type can’t be displ…" at bounding box center [181, 265] width 281 height 356
click at [520, 75] on button "Leads Entrantes" at bounding box center [434, 77] width 185 height 23
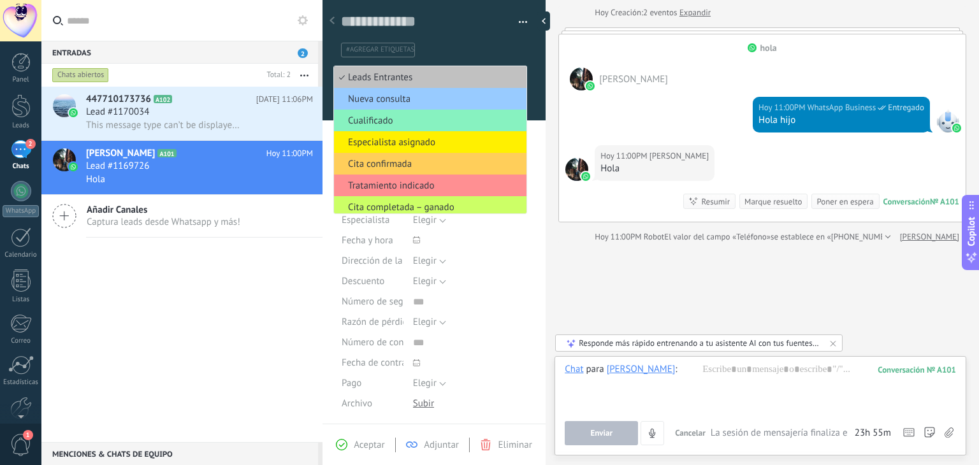
click at [261, 316] on div "447710173736 A102 [DATE] 11:06PM Lead #1170034 This message type can’t be displ…" at bounding box center [181, 265] width 281 height 356
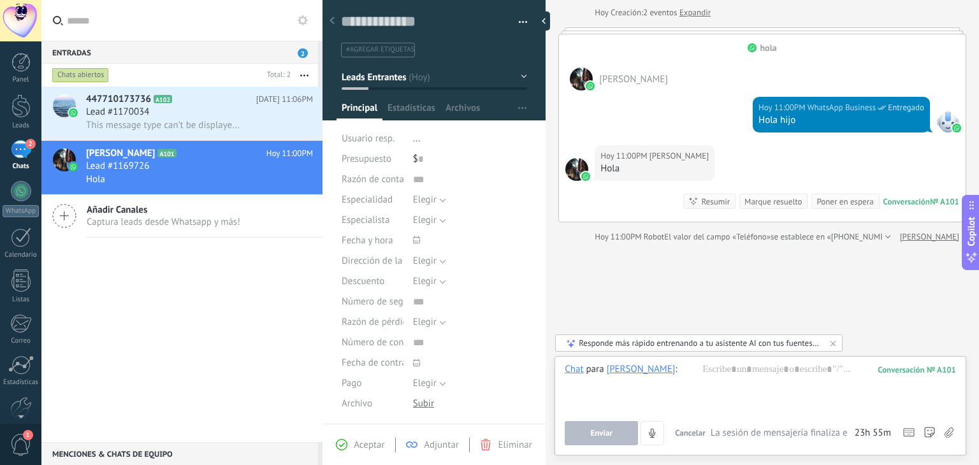
click at [87, 74] on div "Chats abiertos" at bounding box center [80, 75] width 57 height 15
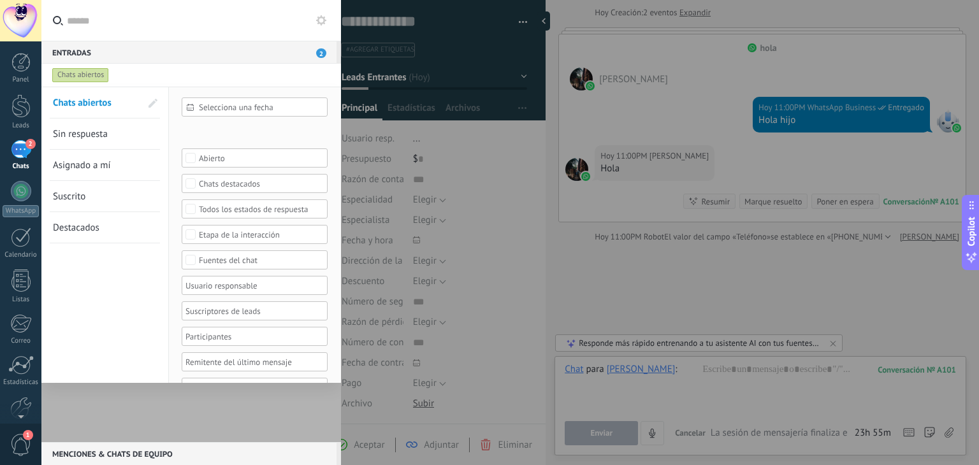
click at [87, 74] on div "Chats abiertos" at bounding box center [80, 75] width 57 height 15
click at [94, 76] on div "Chats abiertos" at bounding box center [80, 75] width 57 height 15
click at [326, 54] on span "2" at bounding box center [321, 53] width 10 height 10
click at [320, 54] on span "2" at bounding box center [321, 53] width 10 height 10
click at [421, 274] on div at bounding box center [489, 232] width 979 height 465
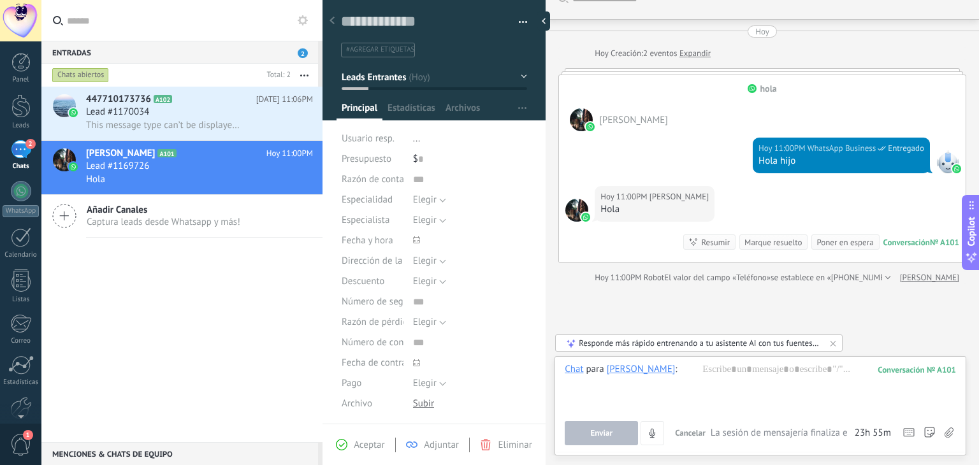
scroll to position [0, 0]
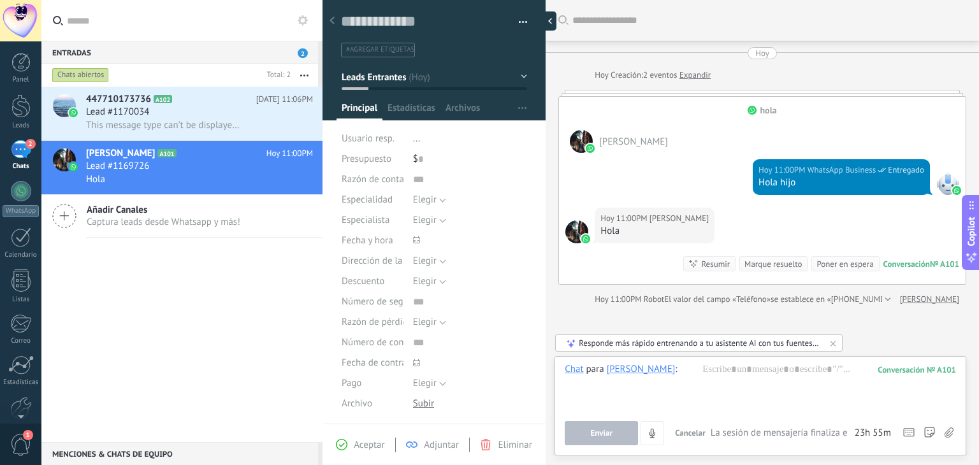
click at [551, 18] on div at bounding box center [546, 20] width 19 height 19
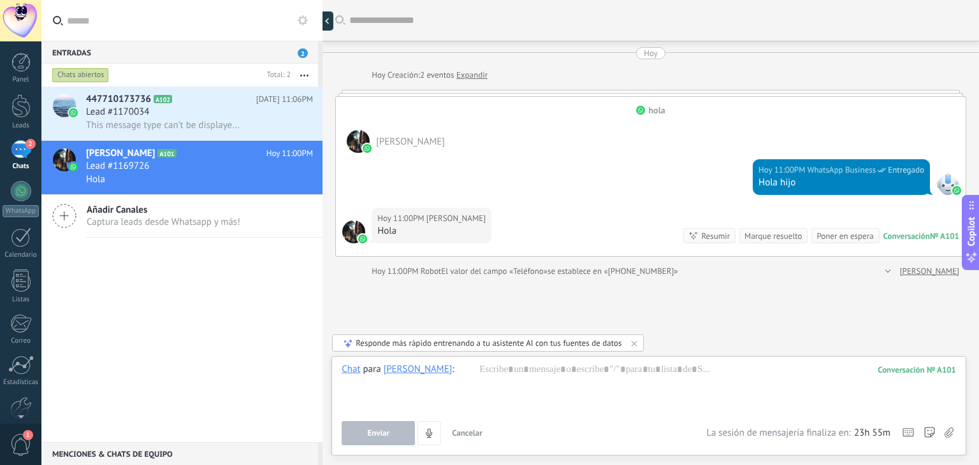
type textarea "**********"
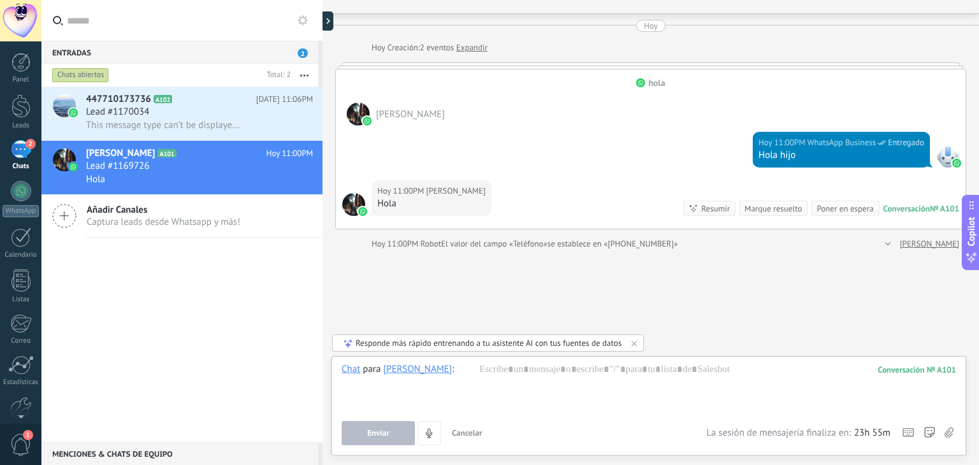
scroll to position [34, 0]
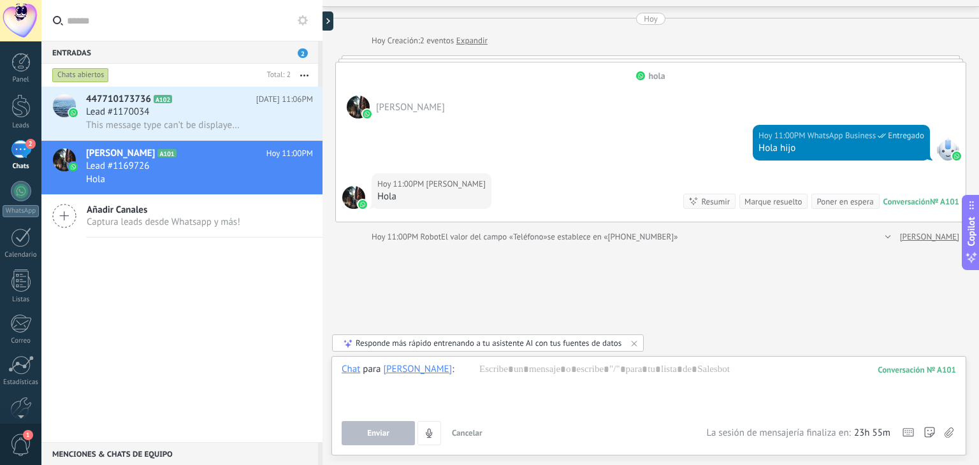
click at [214, 303] on div "447710173736 A102 [DATE] 11:06PM Lead #1170034 This message type can’t be displ…" at bounding box center [181, 265] width 281 height 356
click at [153, 128] on span "This message type can’t be displayed because it’s not supported yet." at bounding box center [164, 125] width 157 height 12
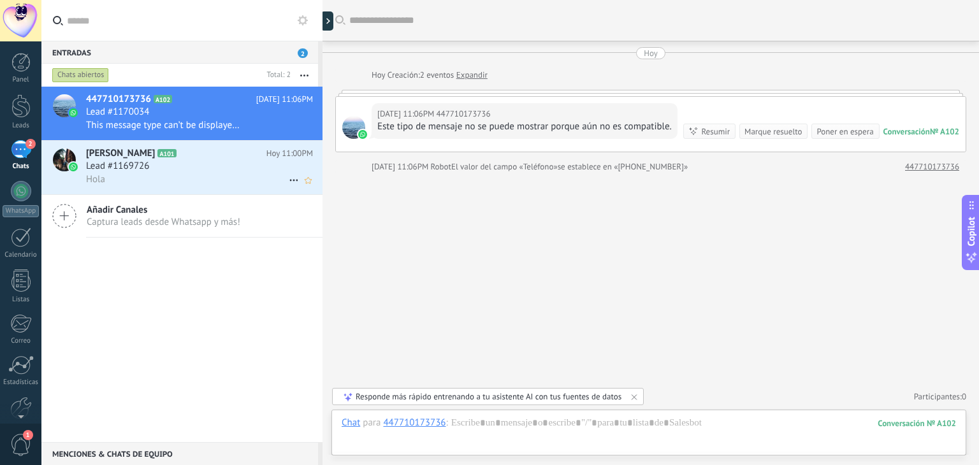
click at [167, 173] on div "Lead #1169726" at bounding box center [199, 166] width 227 height 13
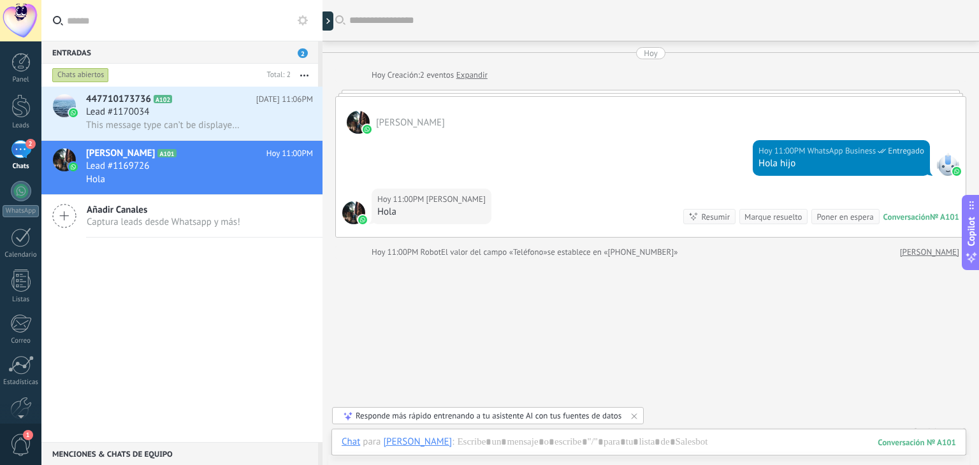
click at [445, 120] on span "[PERSON_NAME]" at bounding box center [410, 123] width 69 height 12
click at [488, 98] on div "[PERSON_NAME]" at bounding box center [651, 115] width 630 height 37
drag, startPoint x: 517, startPoint y: 90, endPoint x: 777, endPoint y: 90, distance: 259.3
click at [518, 90] on div at bounding box center [650, 93] width 631 height 6
click at [915, 122] on div "[PERSON_NAME]" at bounding box center [651, 115] width 630 height 37
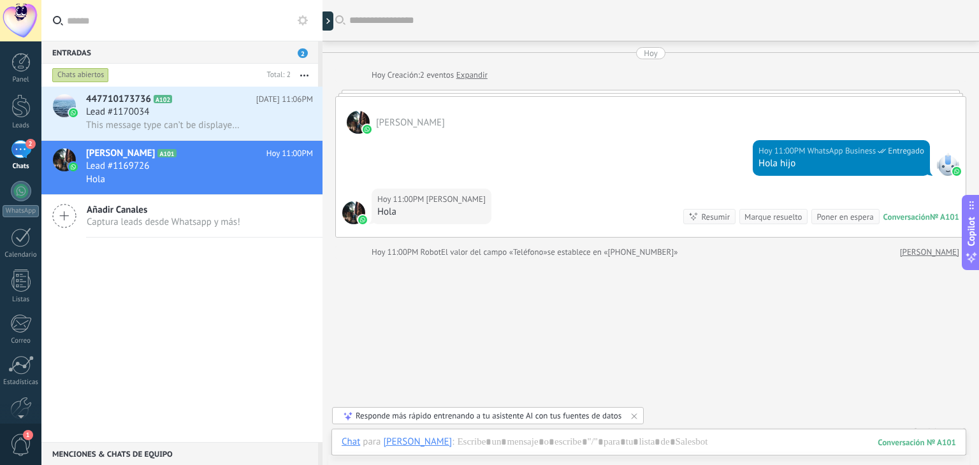
click at [103, 271] on div "447710173736 A102 [DATE] 11:06PM Lead #1170034 This message type can’t be displ…" at bounding box center [181, 265] width 281 height 356
click at [22, 114] on div at bounding box center [20, 106] width 19 height 24
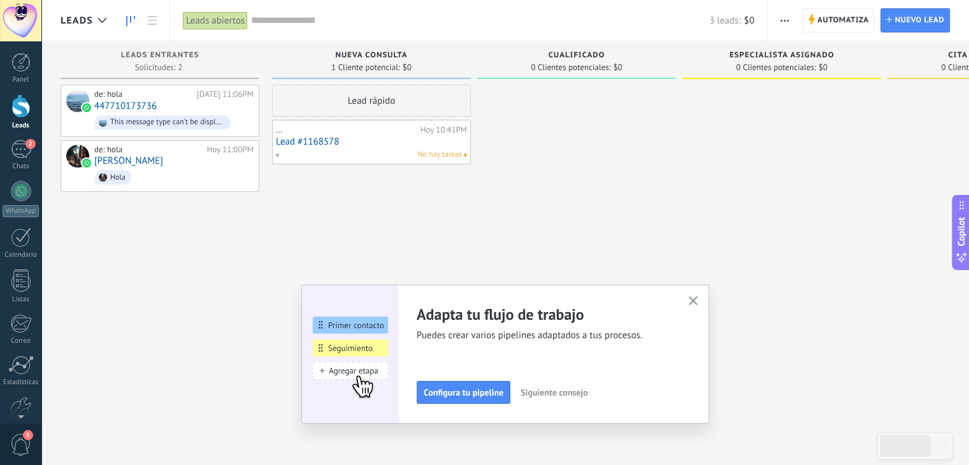
click at [552, 394] on span "Siguiente consejo" at bounding box center [554, 392] width 67 height 9
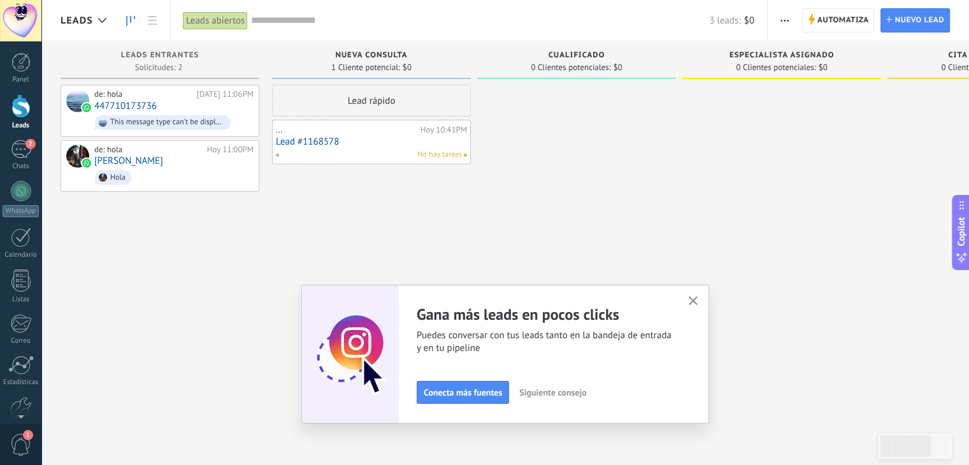
click at [698, 299] on icon "button" at bounding box center [694, 301] width 10 height 10
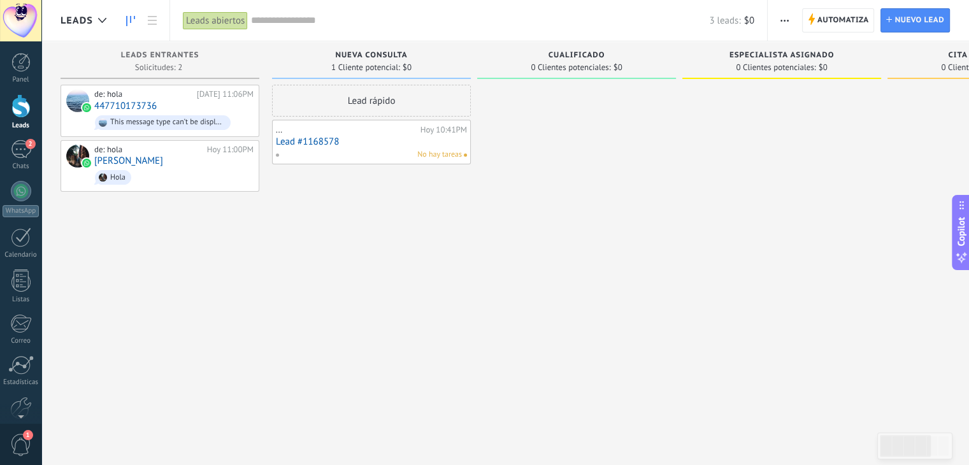
click at [500, 289] on div at bounding box center [576, 234] width 199 height 299
click at [24, 118] on link "Leads" at bounding box center [20, 112] width 41 height 36
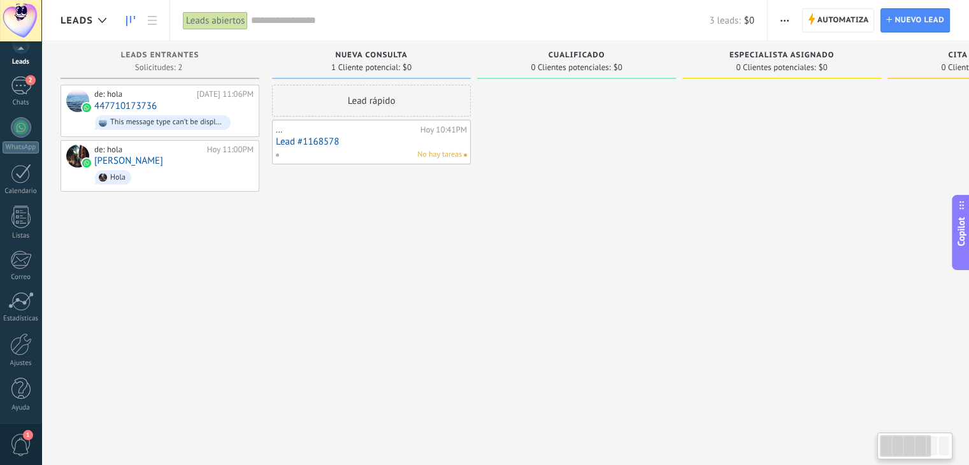
click at [220, 365] on div "de: [PERSON_NAME][DATE] 11:06PM 447710173736 This message type can’t be display…" at bounding box center [160, 234] width 199 height 299
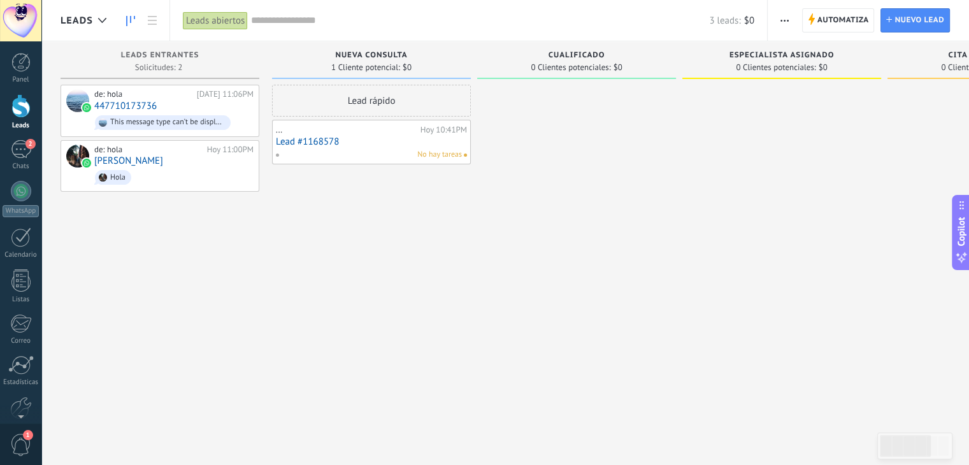
click at [25, 441] on span "1" at bounding box center [21, 445] width 22 height 22
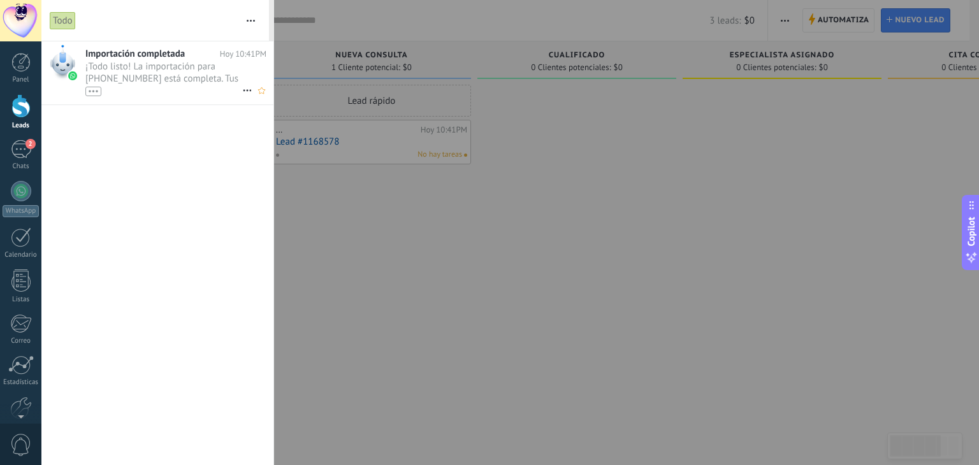
click at [145, 87] on div "•••" at bounding box center [163, 90] width 157 height 11
click at [370, 218] on div at bounding box center [489, 232] width 979 height 465
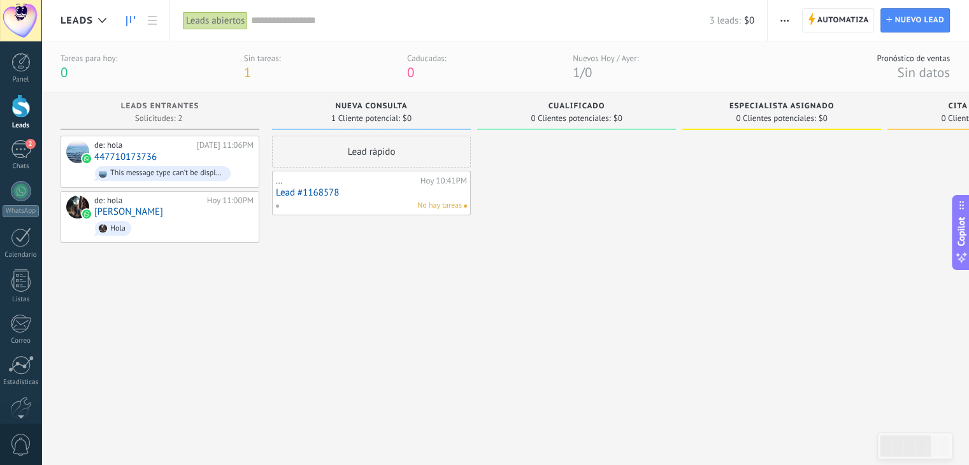
click at [194, 348] on div "de: [PERSON_NAME][DATE] 11:06PM 447710173736 This message type can’t be display…" at bounding box center [160, 285] width 199 height 299
click at [315, 311] on div "Lead rápido ... [DATE] 10:41PM Lead #1168578 No hay tareas" at bounding box center [371, 285] width 199 height 299
